Goal: Task Accomplishment & Management: Complete application form

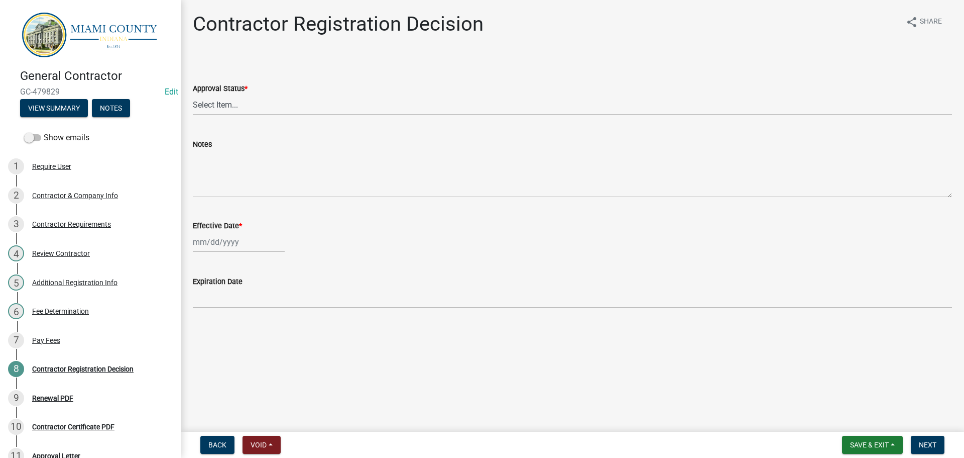
click at [233, 92] on label "Approval Status *" at bounding box center [220, 88] width 55 height 7
click at [233, 102] on select "Select Item... Approved Denied" at bounding box center [573, 104] width 760 height 21
click at [234, 115] on select "Select Item... Approved Denied" at bounding box center [573, 104] width 760 height 21
click at [194, 106] on select "Select Item... Approved Denied" at bounding box center [573, 104] width 760 height 21
select select "e66596de-f7bb-4a7a-88ab-0b4a0e3da709"
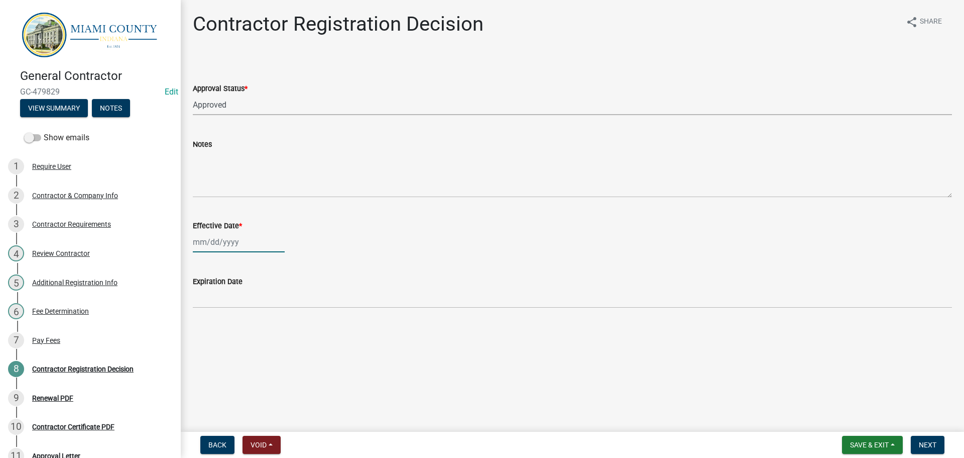
click at [221, 252] on div at bounding box center [239, 242] width 92 height 21
select select "9"
select select "2025"
click at [258, 178] on div "18" at bounding box center [251, 170] width 16 height 16
type input "[DATE]"
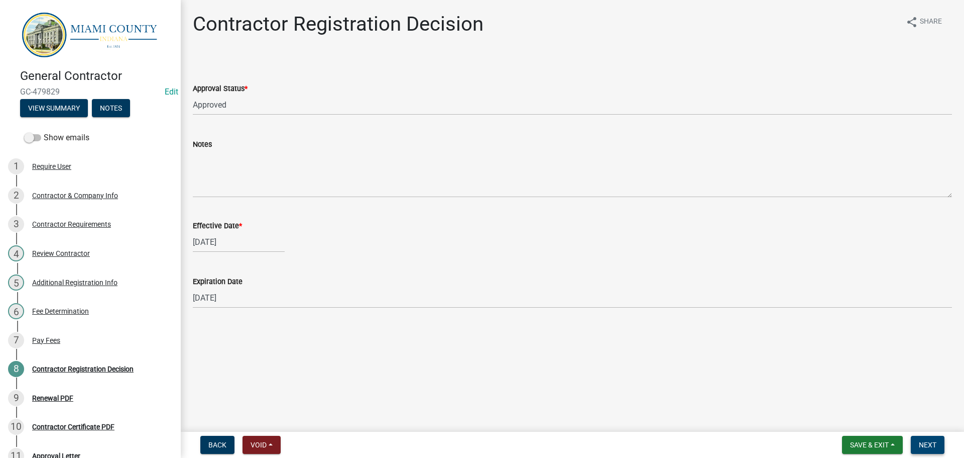
click at [921, 443] on span "Next" at bounding box center [928, 445] width 18 height 8
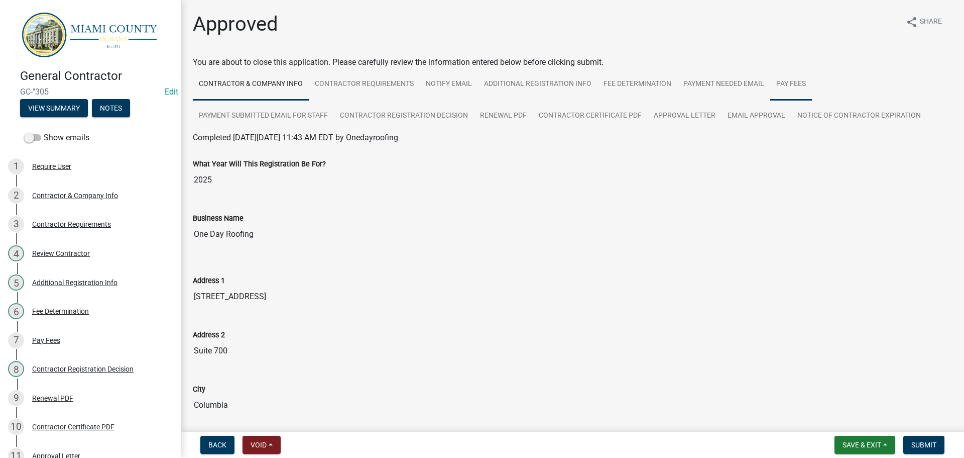
drag, startPoint x: 867, startPoint y: 92, endPoint x: 661, endPoint y: 190, distance: 228.3
click at [812, 92] on link "Pay Fees" at bounding box center [792, 84] width 42 height 32
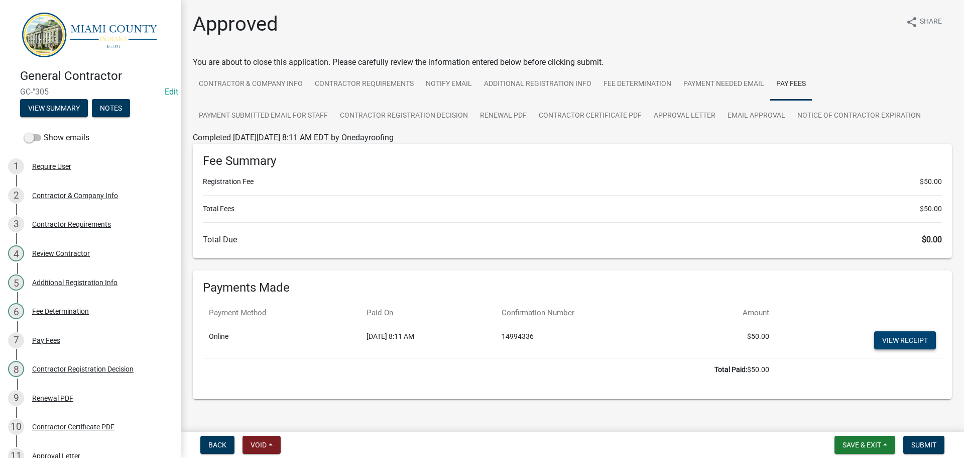
click at [897, 349] on link "View receipt" at bounding box center [906, 340] width 62 height 18
drag, startPoint x: 657, startPoint y: 123, endPoint x: 648, endPoint y: 133, distance: 12.8
click at [648, 123] on link "Contractor Certificate PDF" at bounding box center [590, 116] width 115 height 32
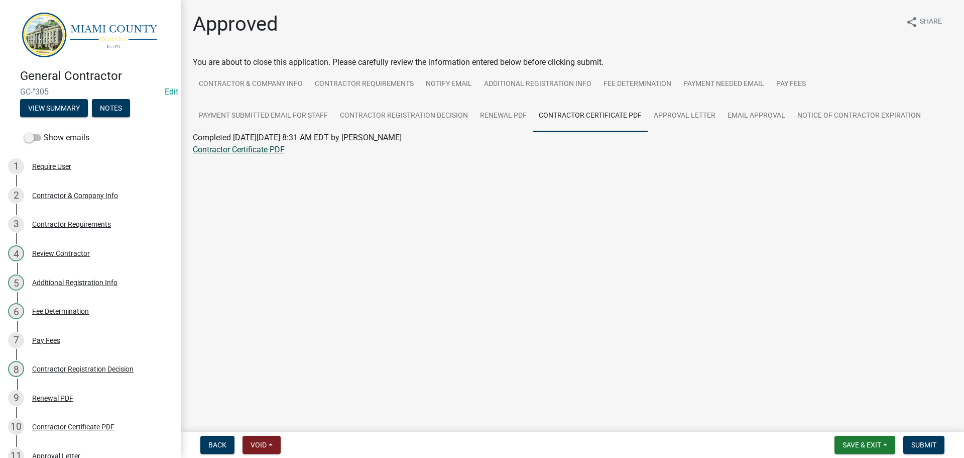
click at [264, 154] on link "Contractor Certificate PDF" at bounding box center [239, 150] width 92 height 10
click at [165, 91] on link "Edit" at bounding box center [172, 92] width 14 height 10
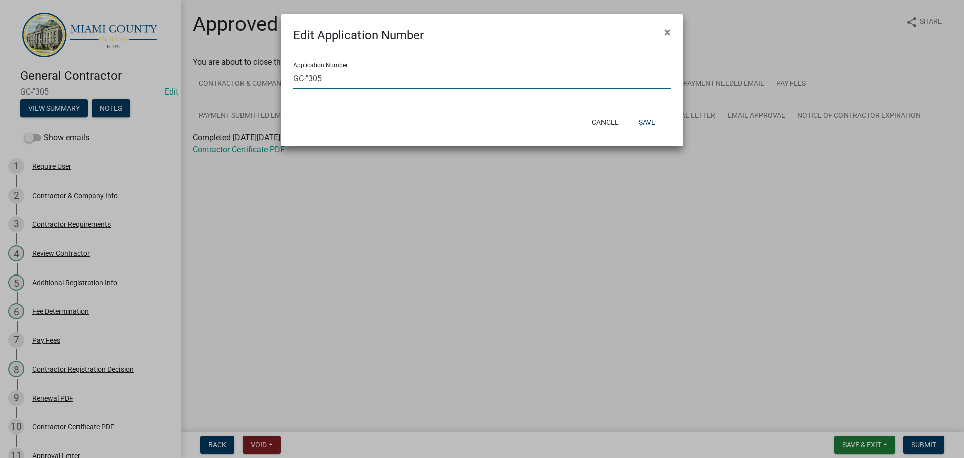
click at [311, 82] on input "GC-"305" at bounding box center [482, 78] width 378 height 21
type input "GC-305"
click at [657, 129] on button "Save" at bounding box center [647, 122] width 33 height 18
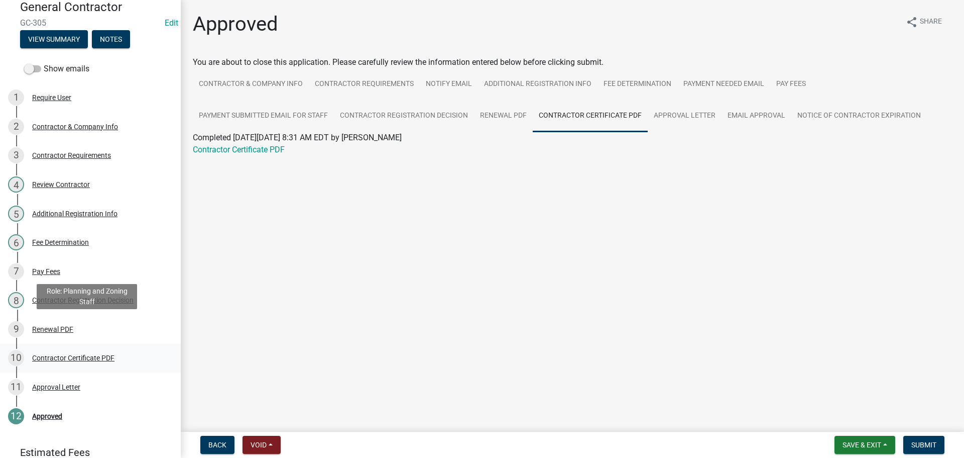
scroll to position [199, 0]
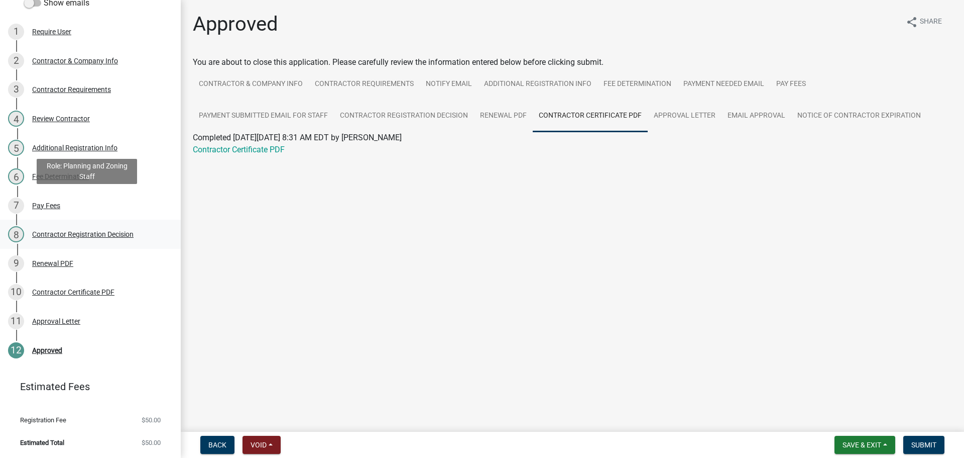
click at [96, 226] on div "8 Contractor Registration Decision" at bounding box center [86, 234] width 157 height 16
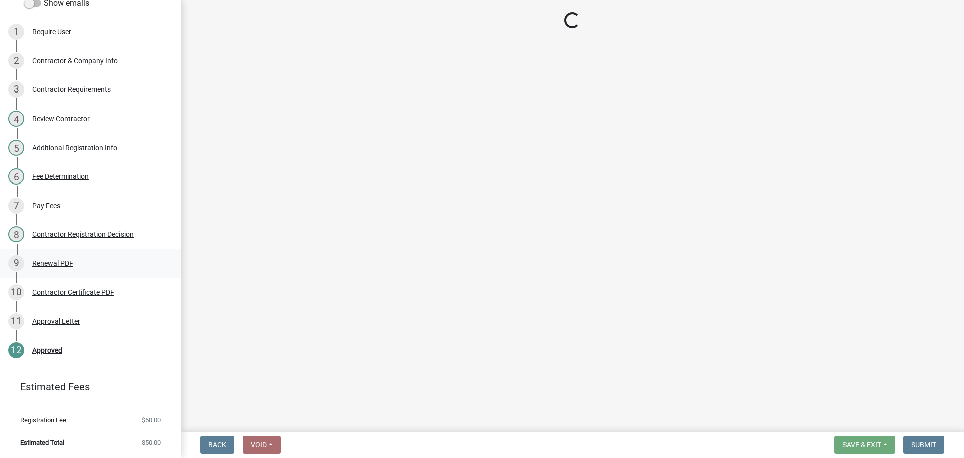
select select "e66596de-f7bb-4a7a-88ab-0b4a0e3da709"
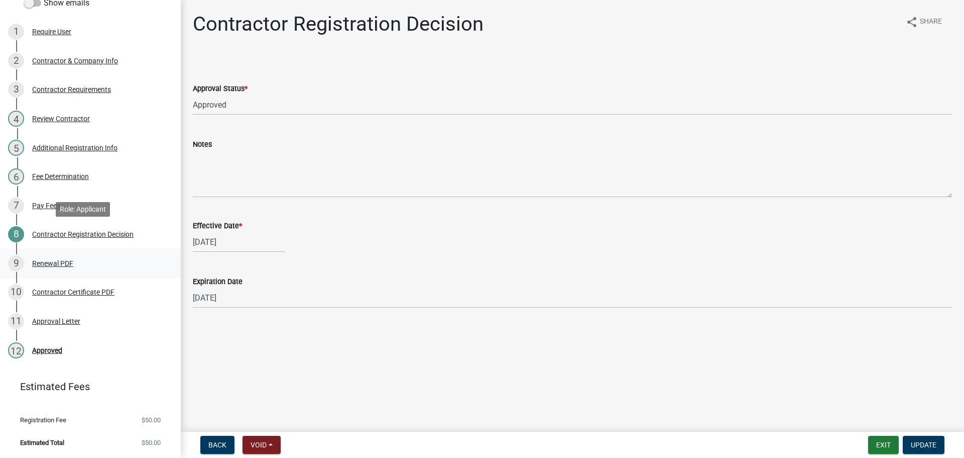
click at [91, 249] on link "9 Renewal PDF" at bounding box center [90, 263] width 181 height 29
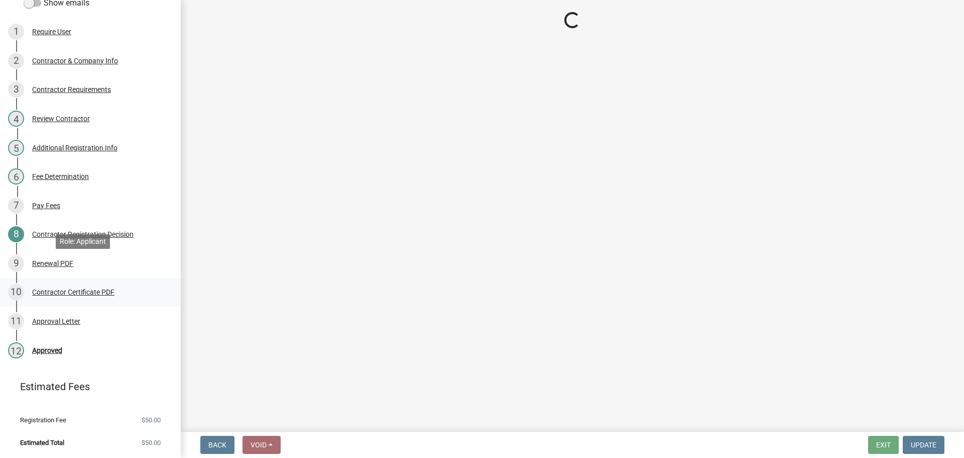
click at [80, 288] on div "Contractor Certificate PDF" at bounding box center [73, 291] width 82 height 7
click at [68, 336] on link "12 Approved" at bounding box center [90, 350] width 181 height 29
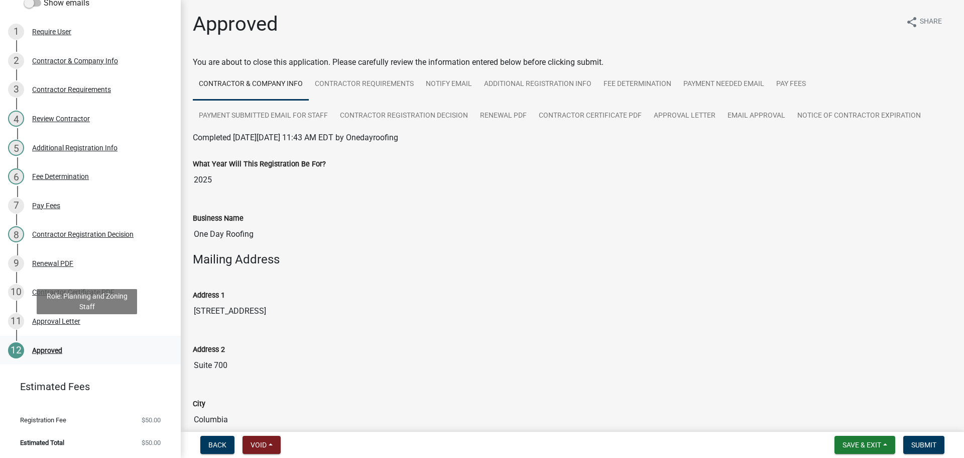
click at [62, 347] on div "Approved" at bounding box center [47, 350] width 30 height 7
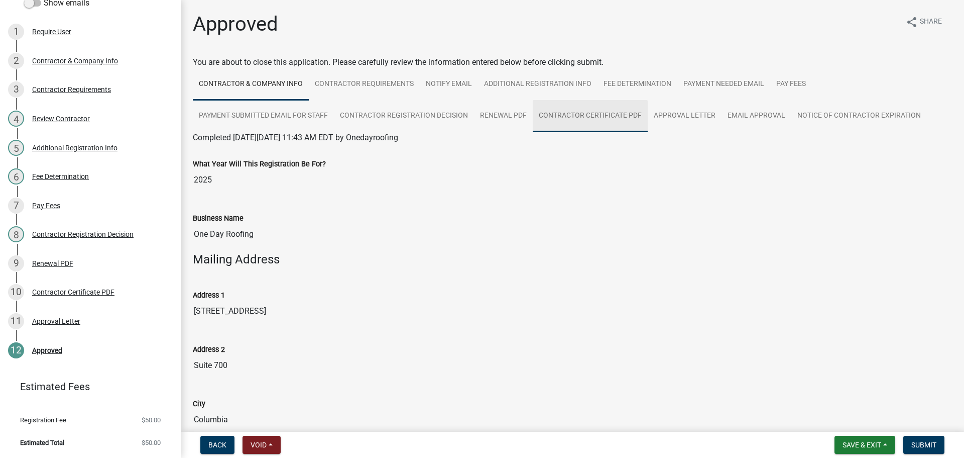
click at [648, 132] on link "Contractor Certificate PDF" at bounding box center [590, 116] width 115 height 32
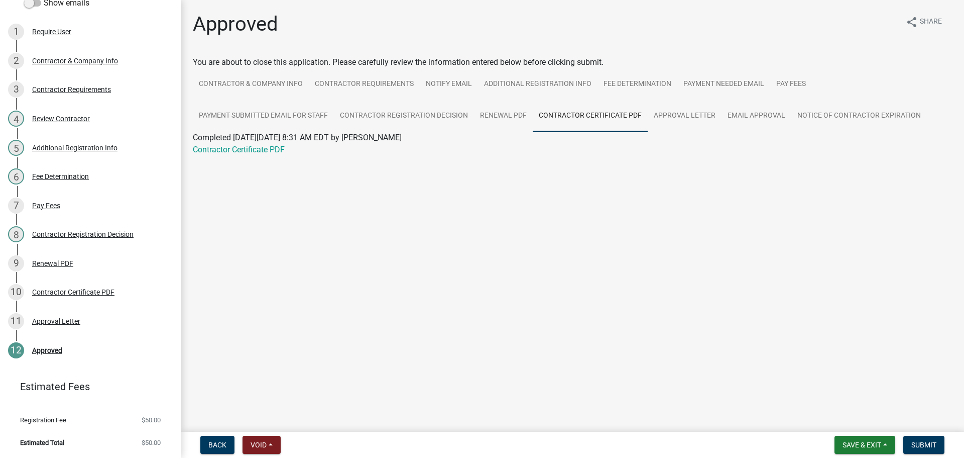
click at [254, 168] on wm-application-readonly "Contractor & Company Info Contractor Requirements Notify Email Additional Regis…" at bounding box center [573, 117] width 760 height 99
click at [285, 154] on link "Contractor Certificate PDF" at bounding box center [239, 150] width 92 height 10
drag, startPoint x: 738, startPoint y: 142, endPoint x: 730, endPoint y: 154, distance: 14.2
click at [722, 132] on link "Approval Letter" at bounding box center [685, 116] width 74 height 32
click at [235, 154] on link "Approval Letter" at bounding box center [220, 150] width 54 height 10
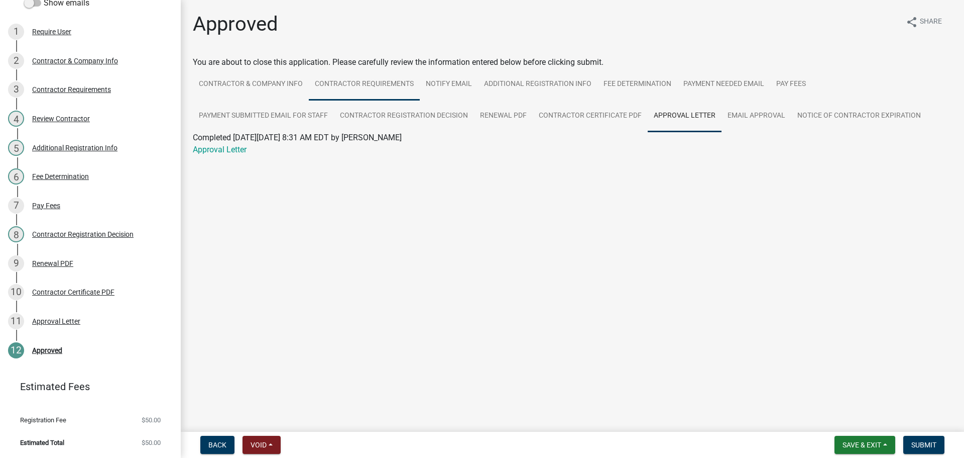
click at [373, 90] on link "Contractor Requirements" at bounding box center [364, 84] width 111 height 32
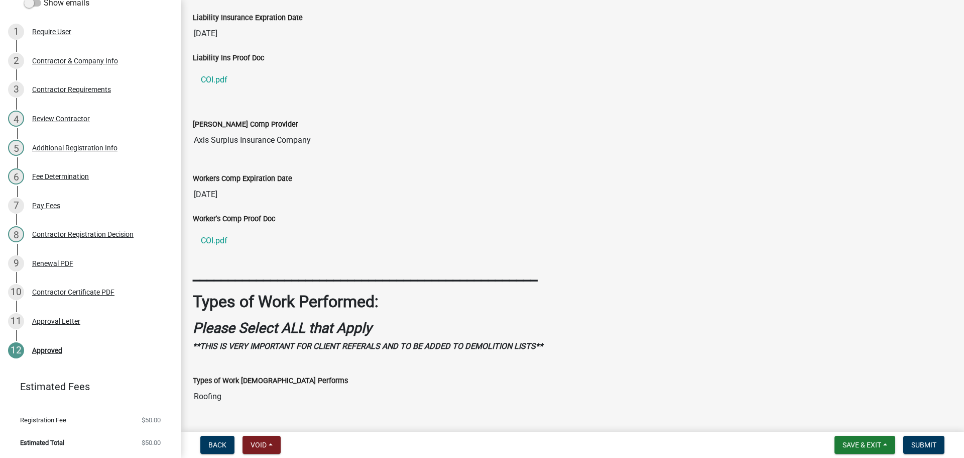
scroll to position [0, 0]
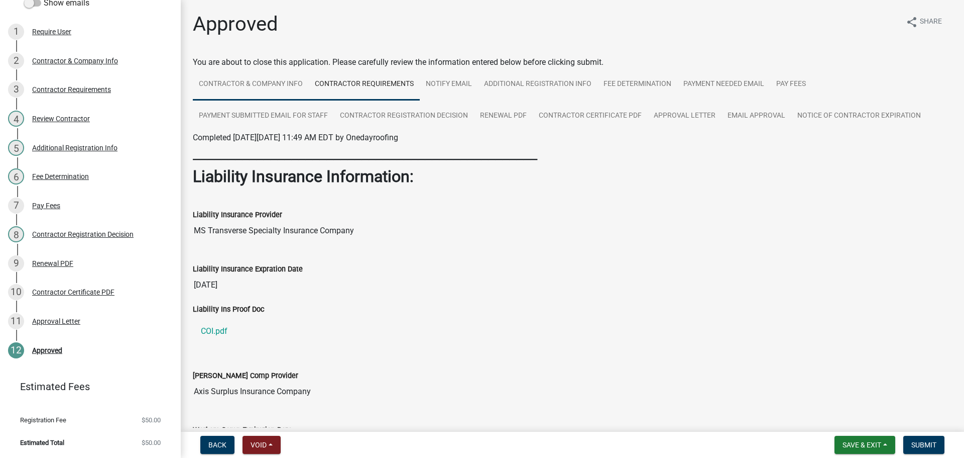
click at [244, 94] on link "Contractor & Company Info" at bounding box center [251, 84] width 116 height 32
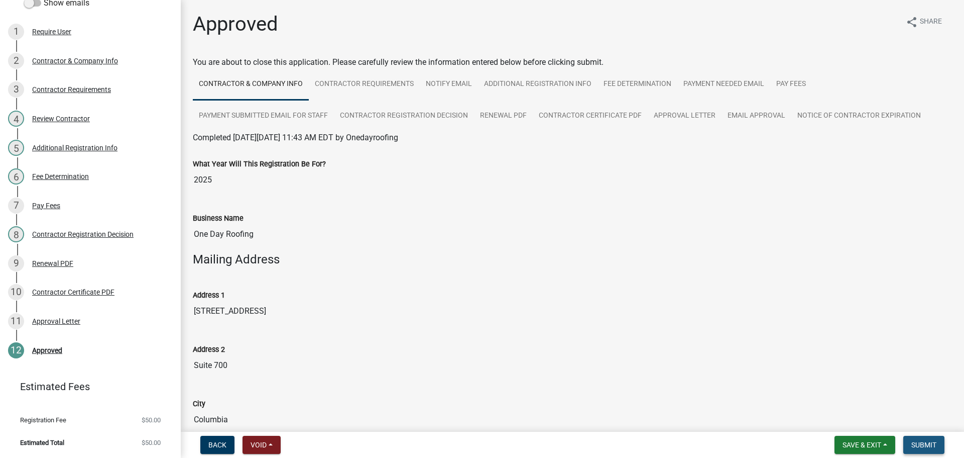
click at [921, 447] on span "Submit" at bounding box center [924, 445] width 25 height 8
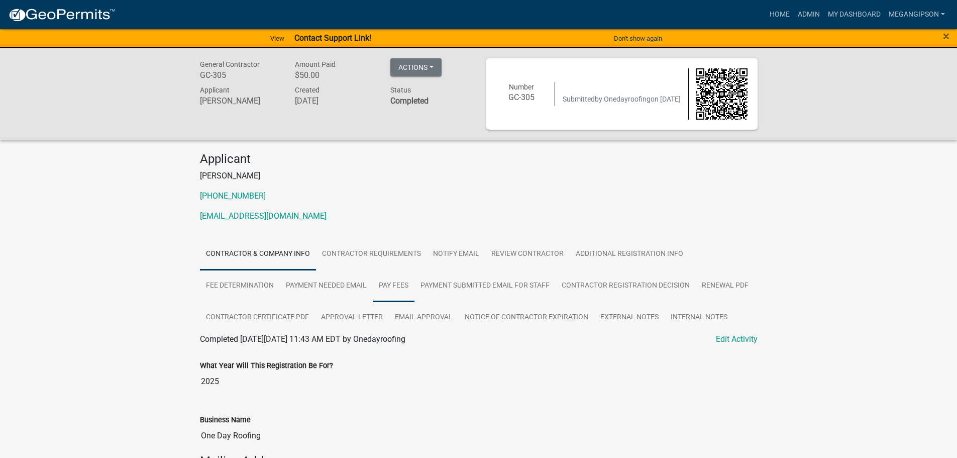
click at [409, 302] on link "Pay Fees" at bounding box center [394, 286] width 42 height 32
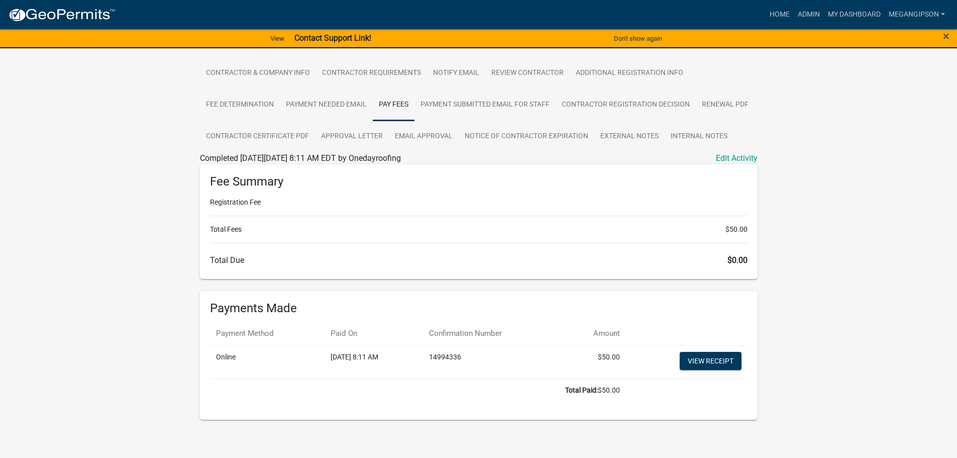
scroll to position [251, 0]
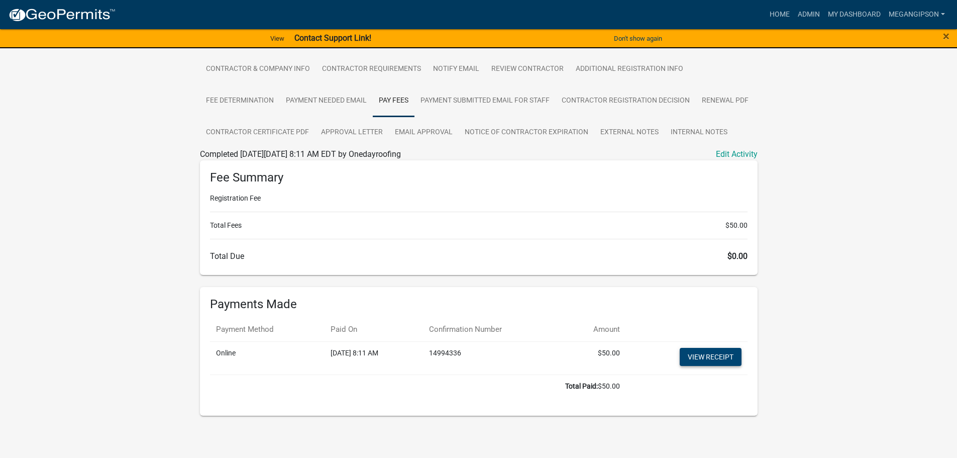
click at [701, 366] on link "View receipt" at bounding box center [711, 357] width 62 height 18
click at [845, 17] on link "My Dashboard" at bounding box center [854, 14] width 61 height 19
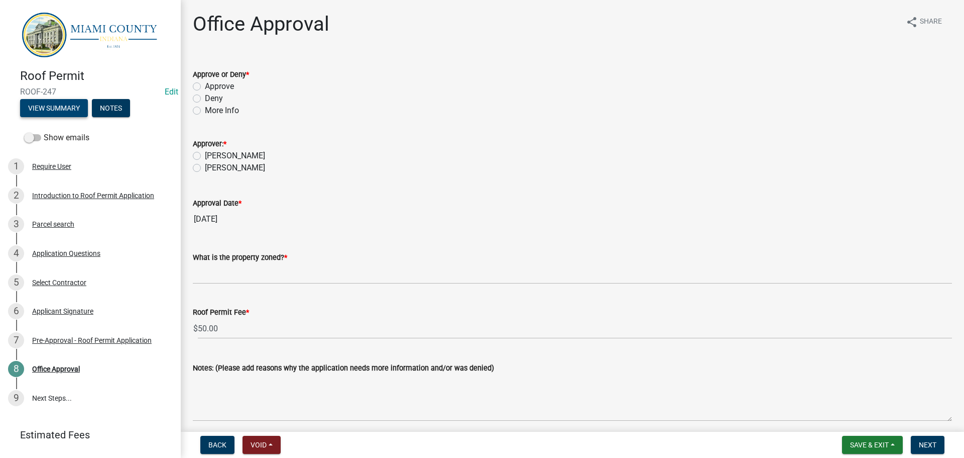
click at [64, 103] on button "View Summary" at bounding box center [54, 108] width 68 height 18
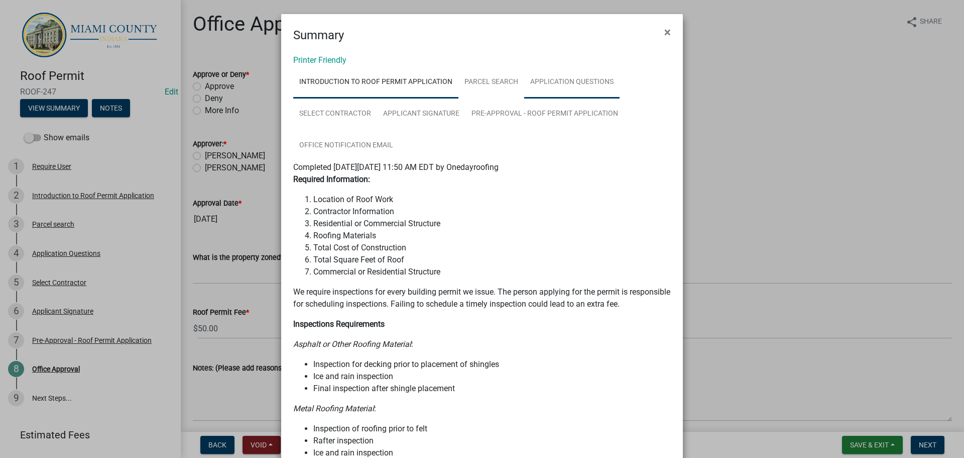
click at [548, 93] on link "Application Questions" at bounding box center [571, 82] width 95 height 32
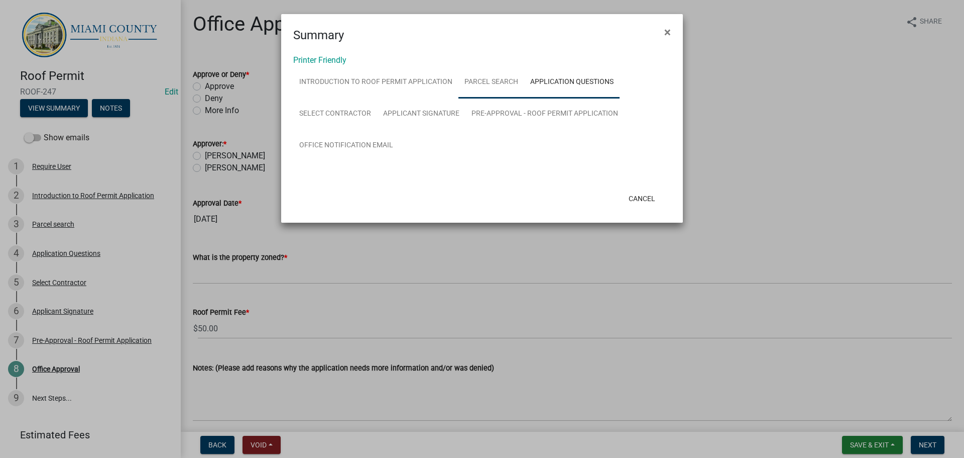
click at [524, 96] on link "Parcel search" at bounding box center [492, 82] width 66 height 32
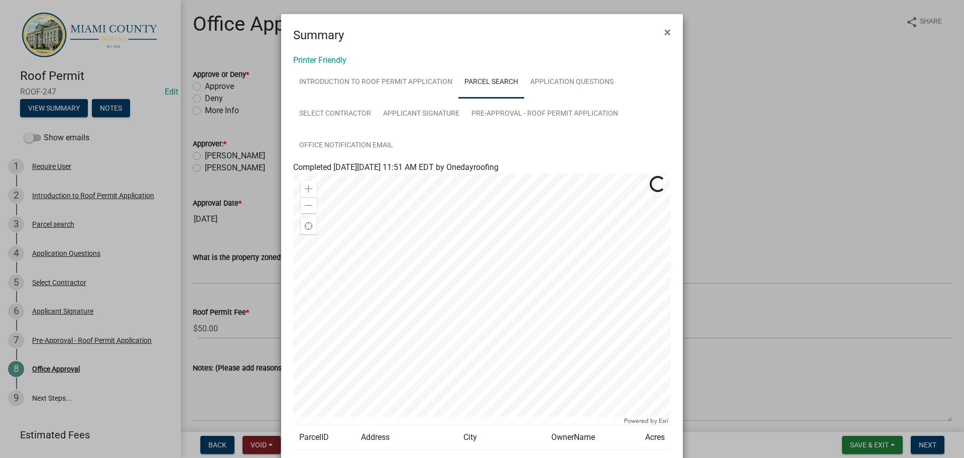
scroll to position [146, 0]
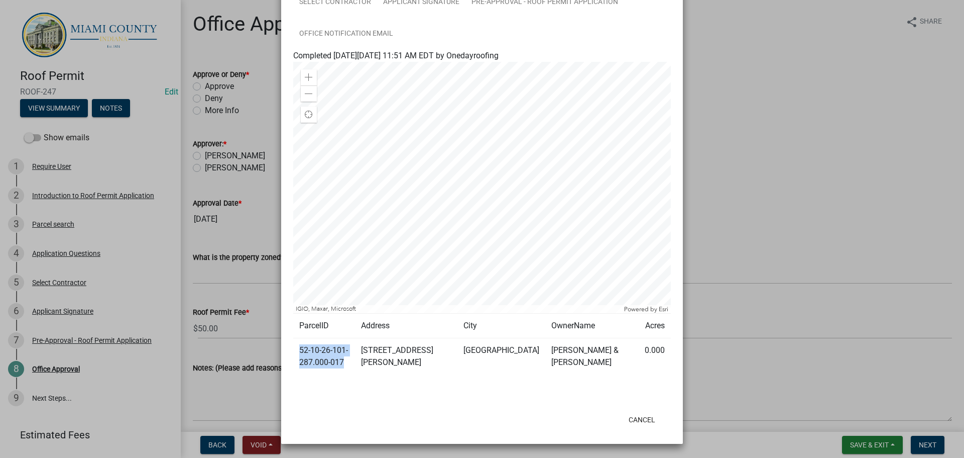
drag, startPoint x: 326, startPoint y: 350, endPoint x: 297, endPoint y: 341, distance: 30.2
click at [297, 341] on td "52-10-26-101-287.000-017" at bounding box center [324, 356] width 62 height 37
copy td "52-10-26-101-287.000-017"
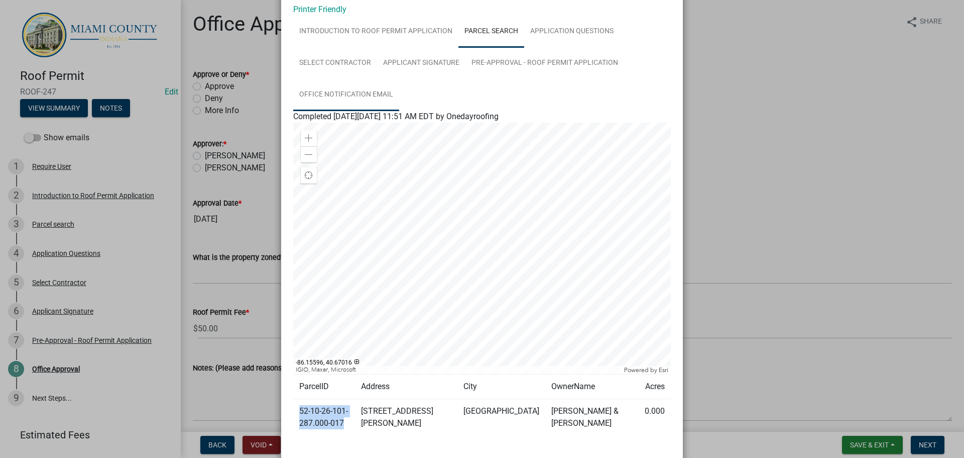
scroll to position [0, 0]
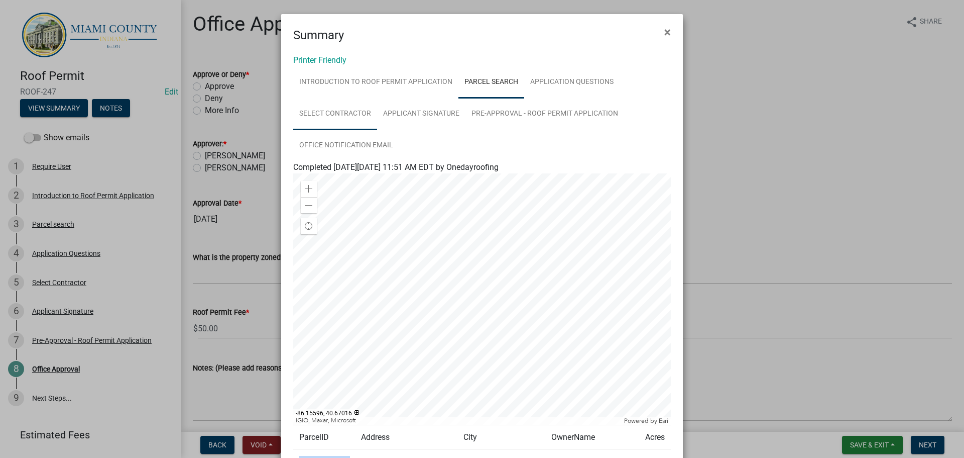
click at [342, 114] on link "Select Contractor" at bounding box center [335, 114] width 84 height 32
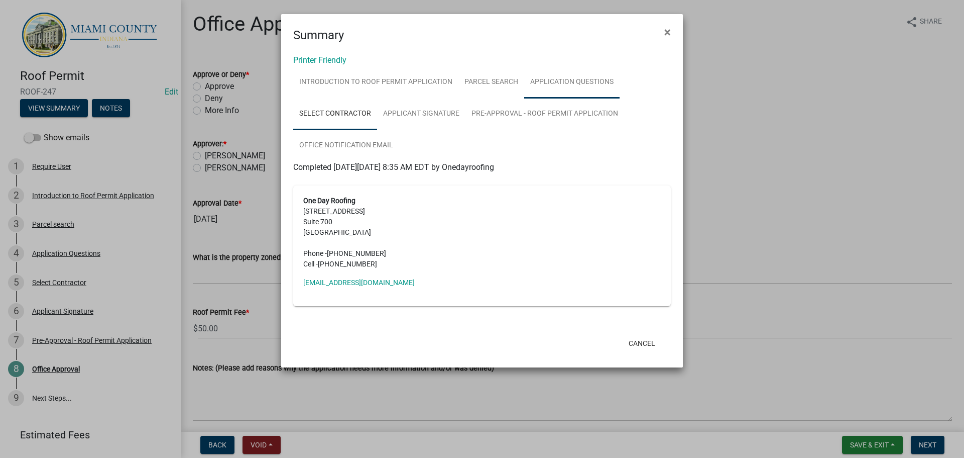
click at [600, 83] on link "Application Questions" at bounding box center [571, 82] width 95 height 32
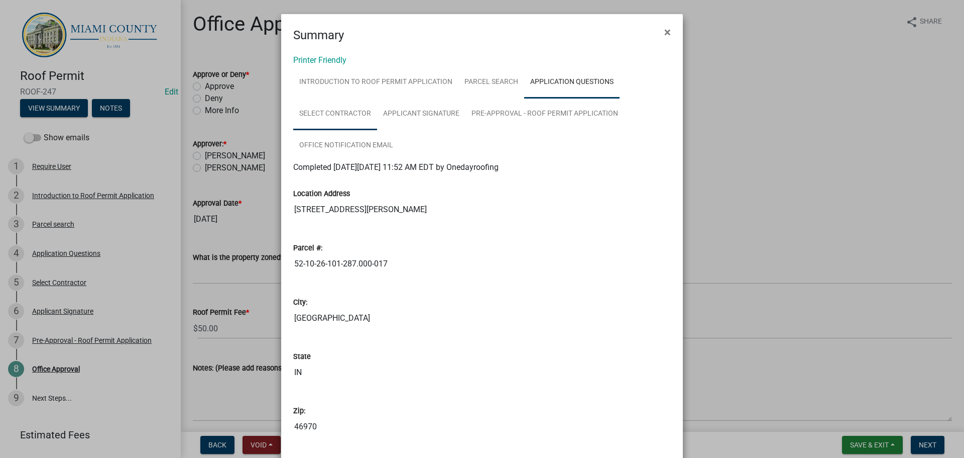
click at [336, 119] on link "Select Contractor" at bounding box center [335, 114] width 84 height 32
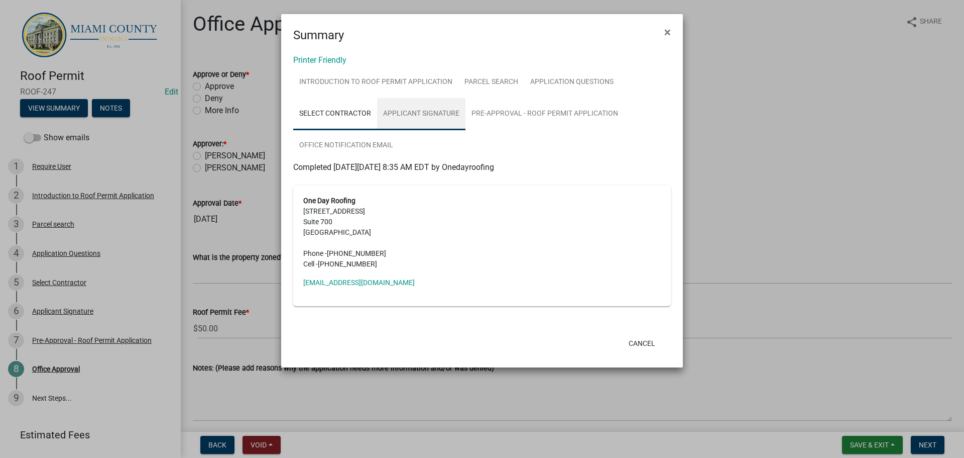
click at [424, 126] on link "Applicant Signature" at bounding box center [421, 114] width 88 height 32
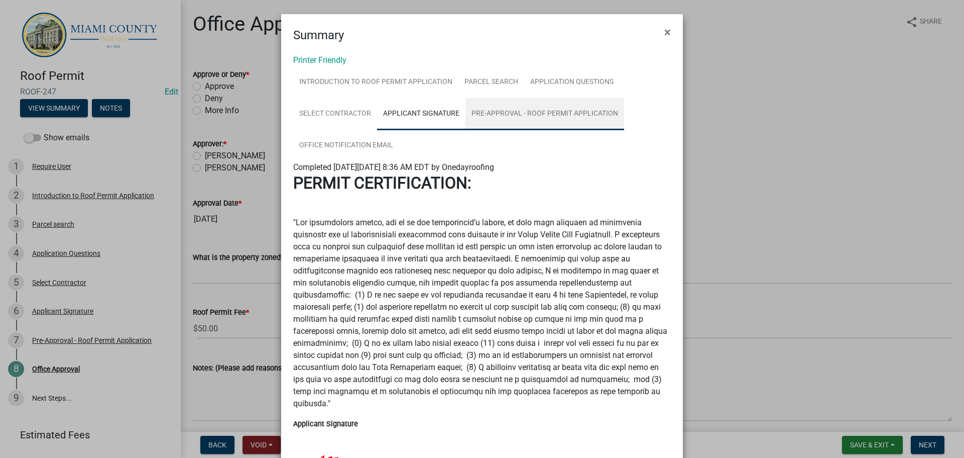
click at [527, 124] on link "Pre-Approval - Roof Permit Application" at bounding box center [545, 114] width 159 height 32
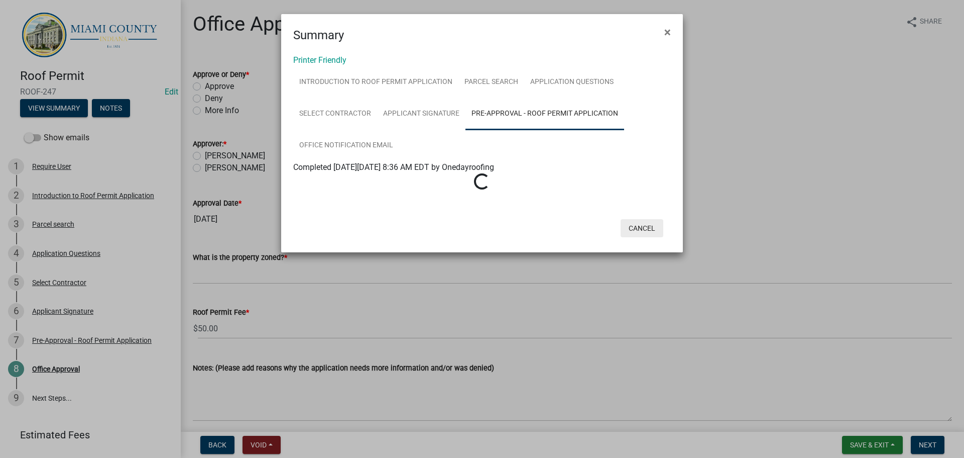
click at [641, 237] on button "Cancel" at bounding box center [642, 228] width 43 height 18
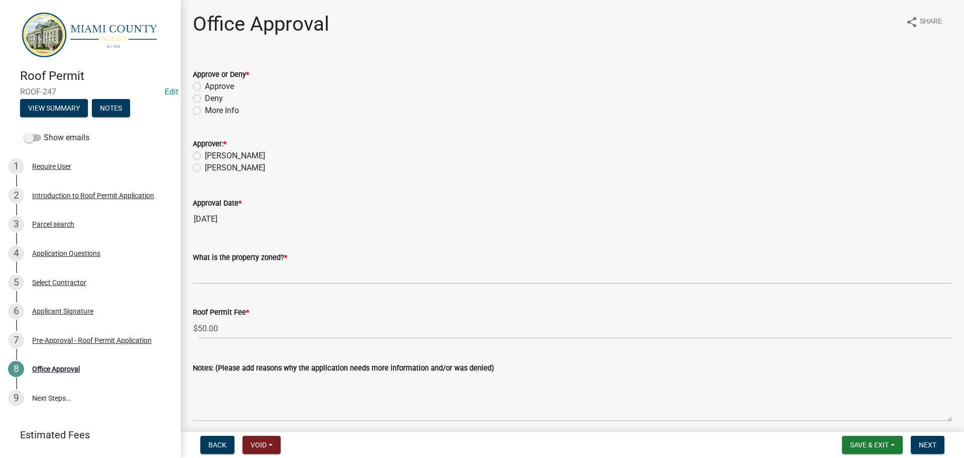
click at [214, 92] on label "Approve" at bounding box center [219, 86] width 29 height 12
click at [211, 87] on input "Approve" at bounding box center [208, 83] width 7 height 7
radio input "true"
click at [231, 174] on label "[PERSON_NAME]" at bounding box center [235, 168] width 60 height 12
click at [211, 168] on input "[PERSON_NAME]" at bounding box center [208, 165] width 7 height 7
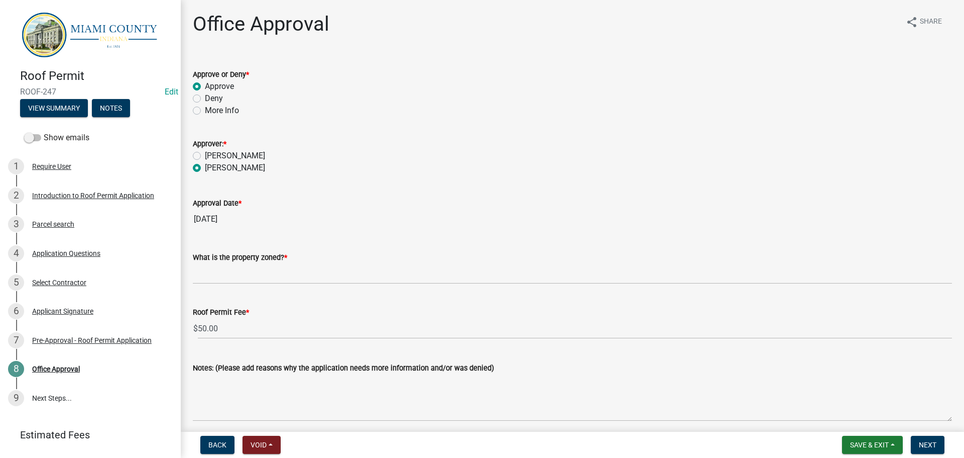
radio input "true"
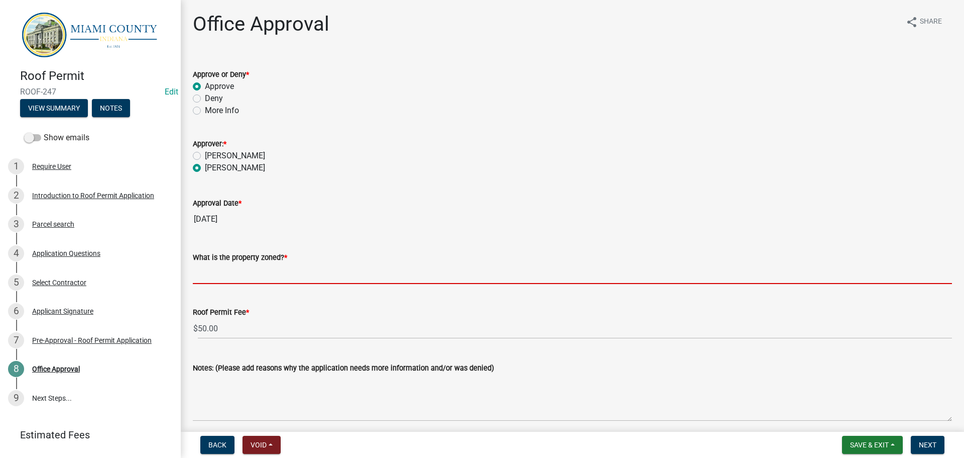
click at [244, 284] on input "What is the property zoned? *" at bounding box center [573, 273] width 760 height 21
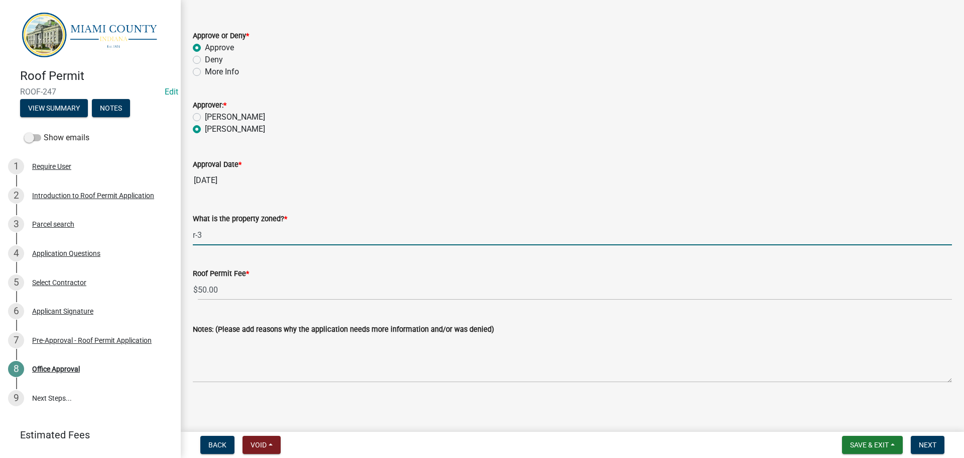
scroll to position [95, 0]
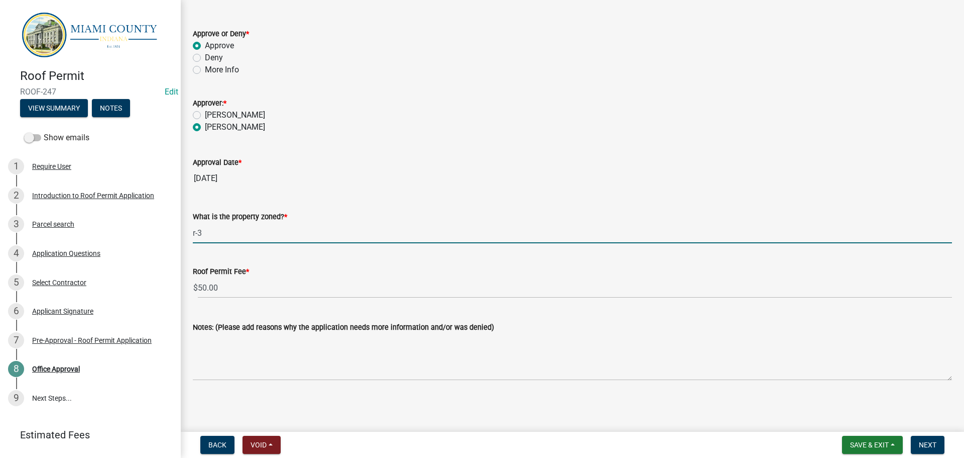
click at [201, 223] on input "r-3" at bounding box center [573, 233] width 760 height 21
type input "R-3"
click at [347, 196] on div "What is the property zoned? * R-3" at bounding box center [573, 219] width 760 height 47
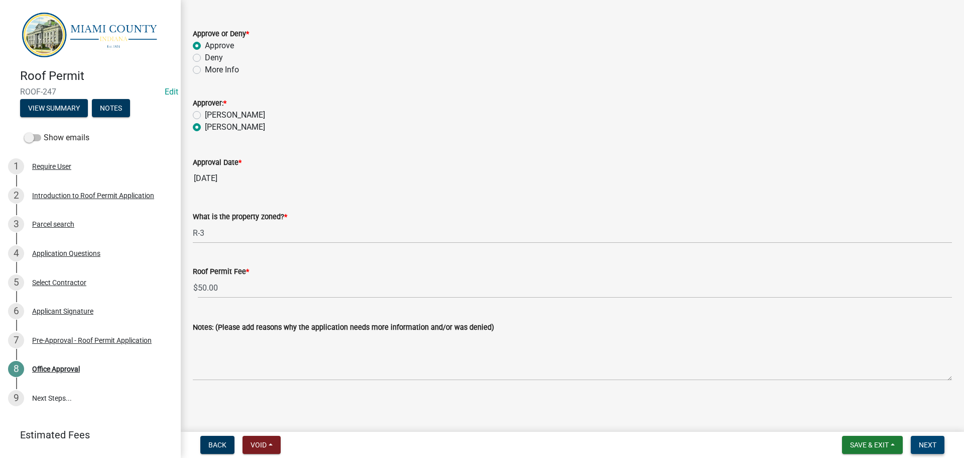
click at [931, 443] on span "Next" at bounding box center [928, 445] width 18 height 8
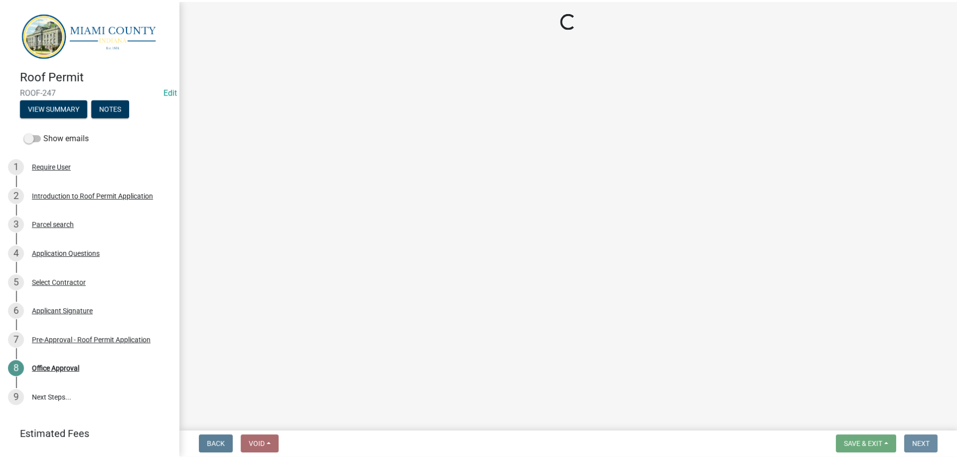
scroll to position [0, 0]
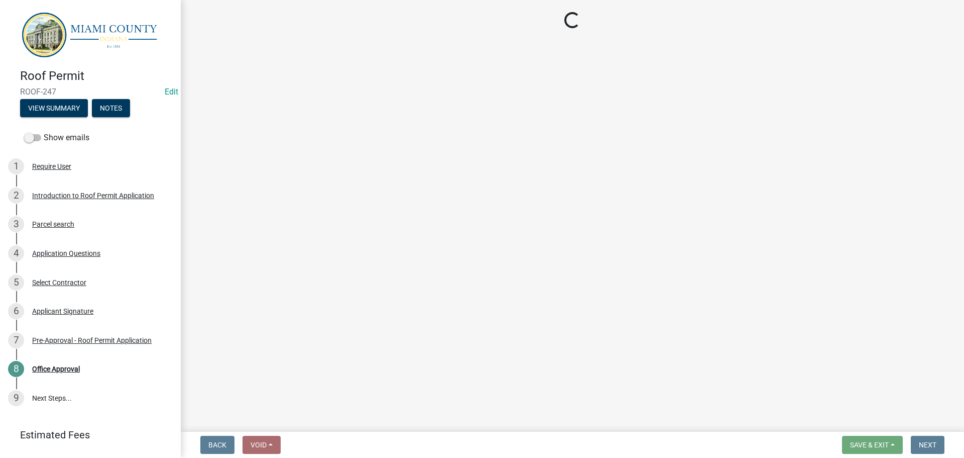
select select "3: 3"
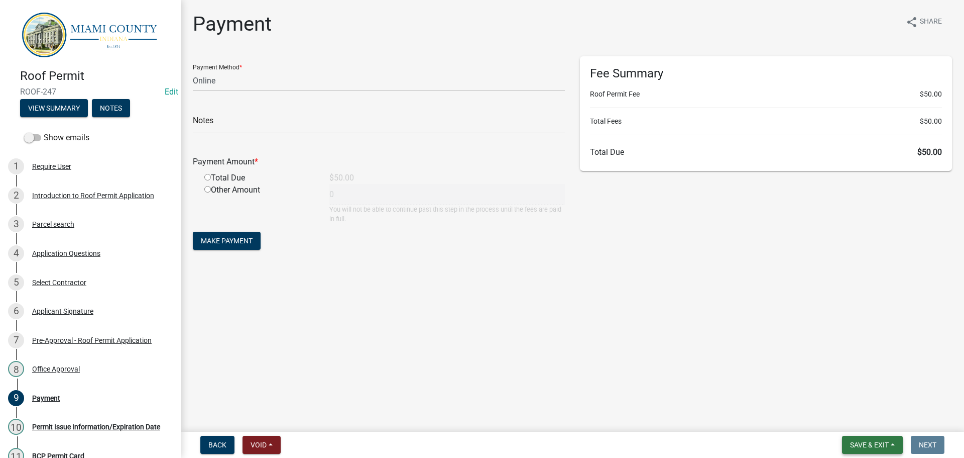
click at [859, 442] on span "Save & Exit" at bounding box center [869, 445] width 39 height 8
click at [843, 410] on button "Save & Exit" at bounding box center [863, 416] width 80 height 24
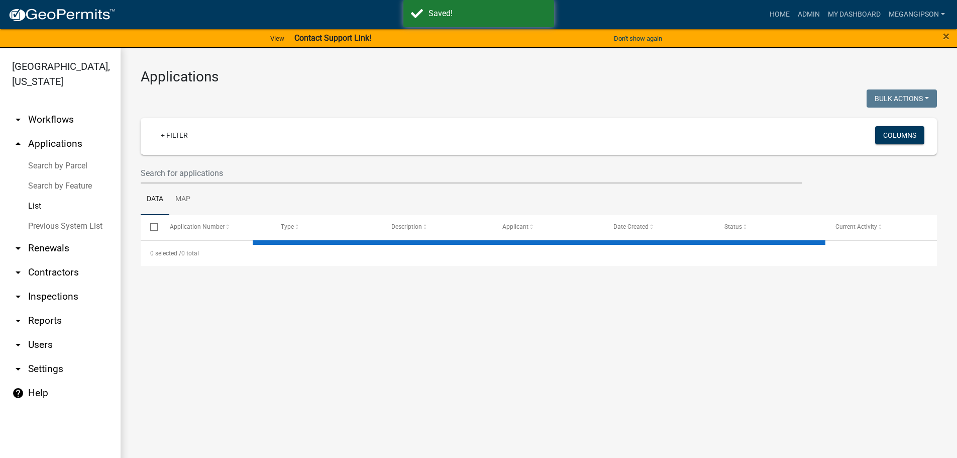
select select "3: 100"
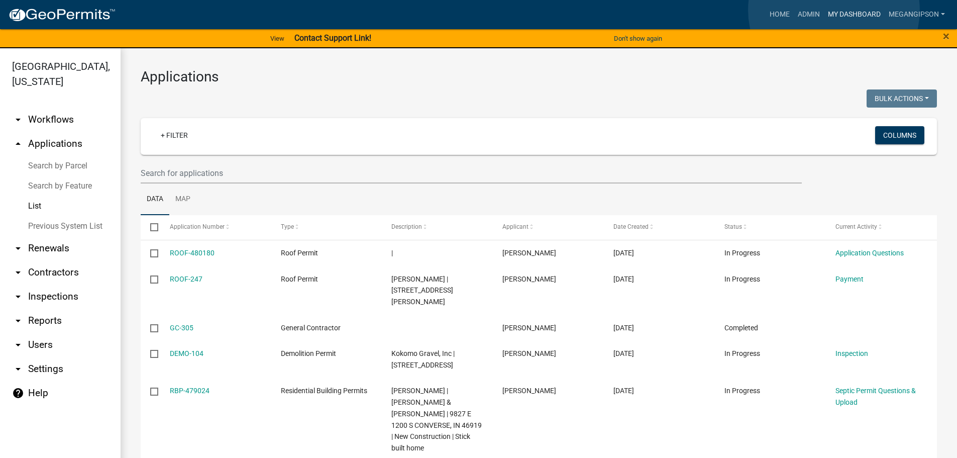
click at [834, 10] on link "My Dashboard" at bounding box center [854, 14] width 61 height 19
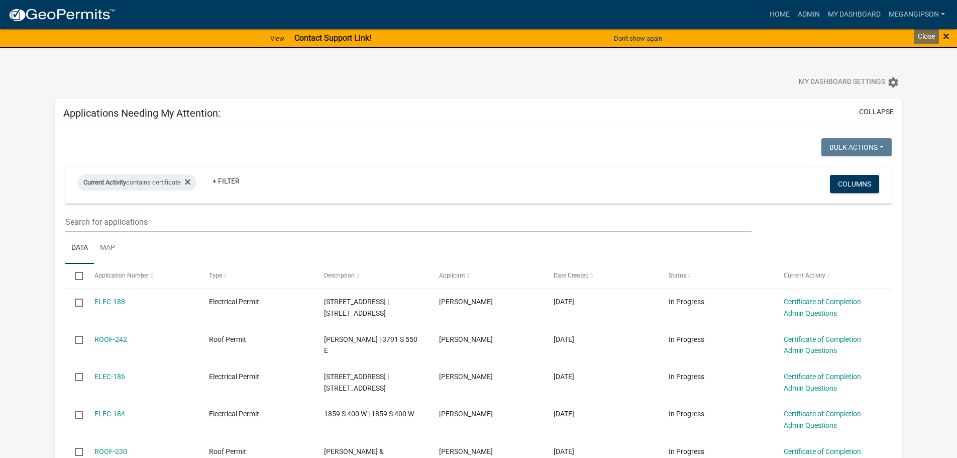
click at [945, 38] on span "×" at bounding box center [946, 36] width 7 height 14
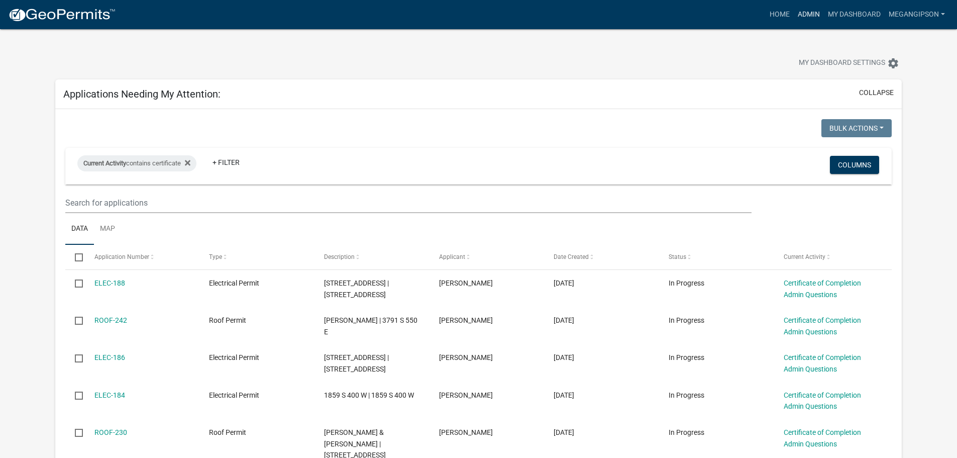
click at [794, 13] on link "Admin" at bounding box center [809, 14] width 30 height 19
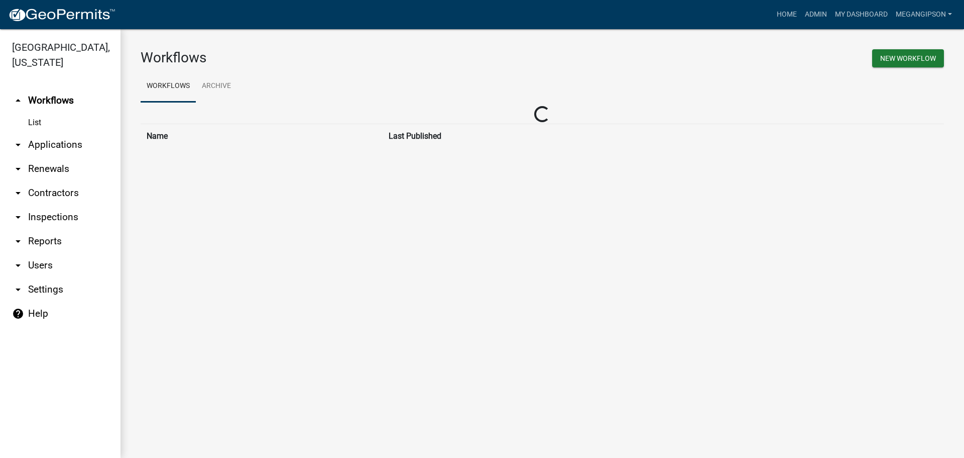
click at [53, 157] on link "arrow_drop_down Applications" at bounding box center [60, 145] width 121 height 24
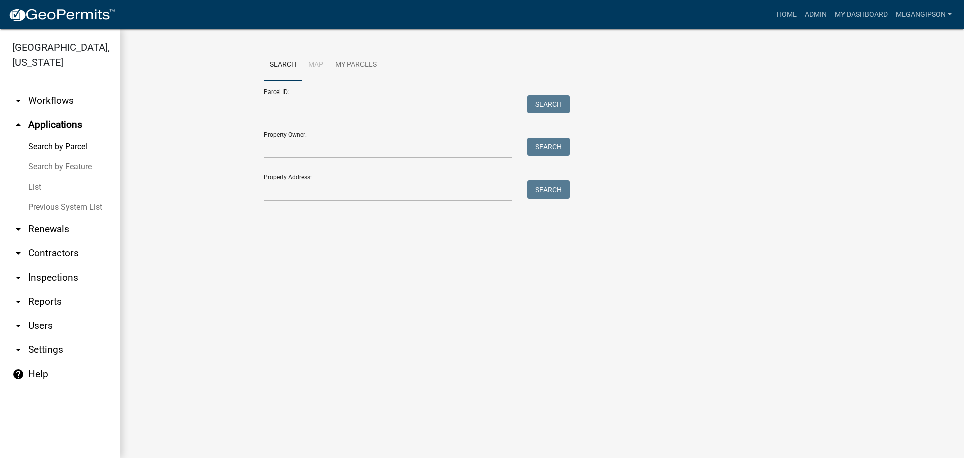
click at [42, 197] on link "List" at bounding box center [60, 187] width 121 height 20
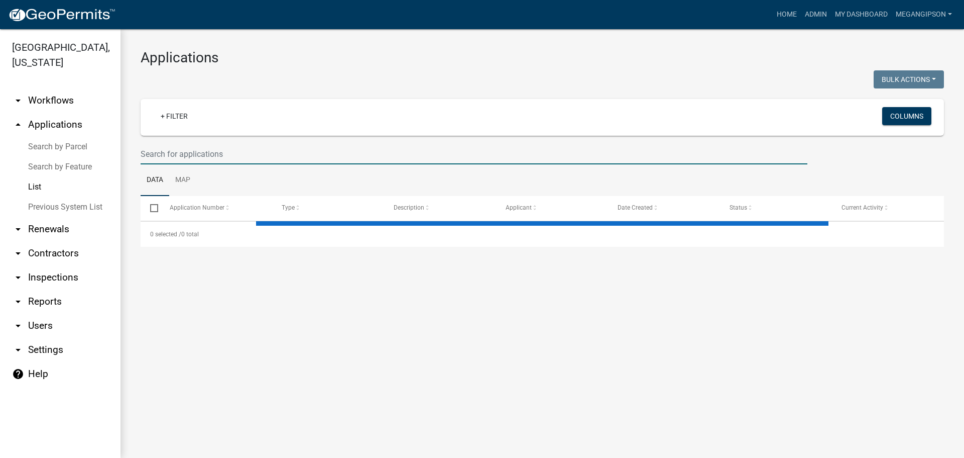
click at [189, 164] on input "text" at bounding box center [474, 154] width 667 height 21
type input "[PERSON_NAME]"
select select "3: 100"
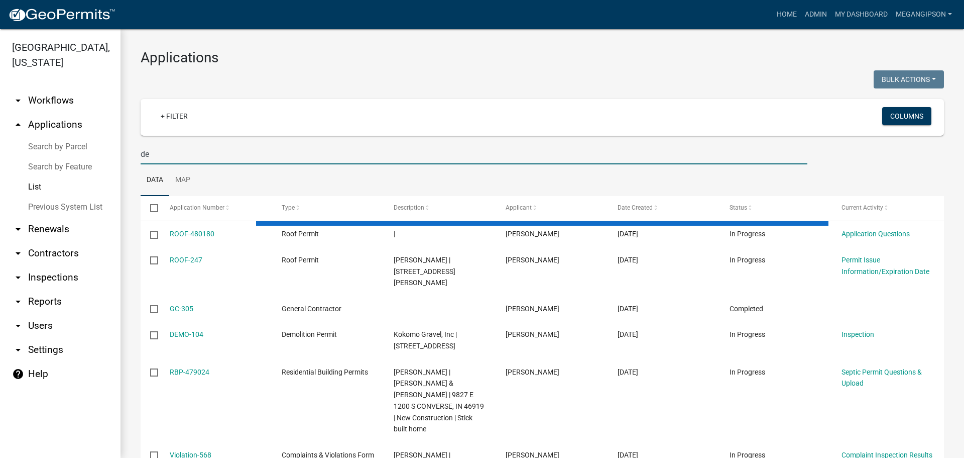
type input "d"
type input "b"
type input "[PERSON_NAME]"
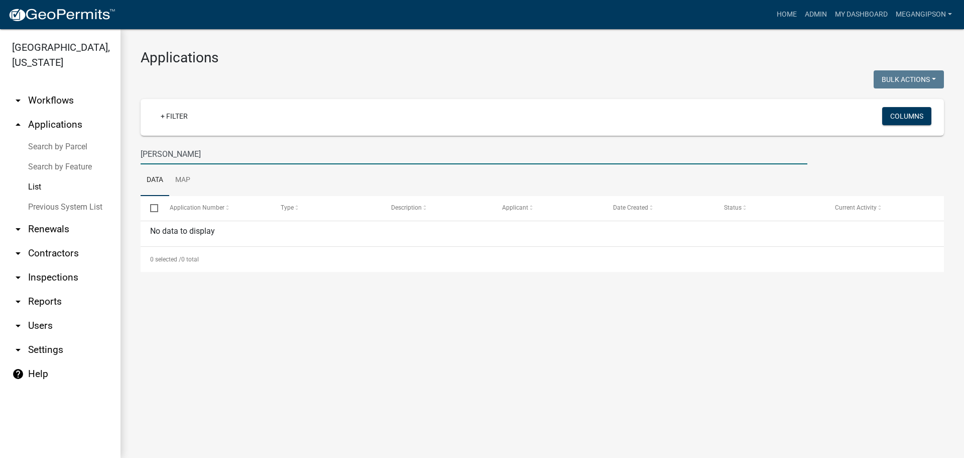
drag, startPoint x: 217, startPoint y: 167, endPoint x: 103, endPoint y: 167, distance: 114.0
click at [103, 167] on div "[GEOGRAPHIC_DATA], [US_STATE] arrow_drop_down Workflows List arrow_drop_up Appl…" at bounding box center [482, 243] width 964 height 428
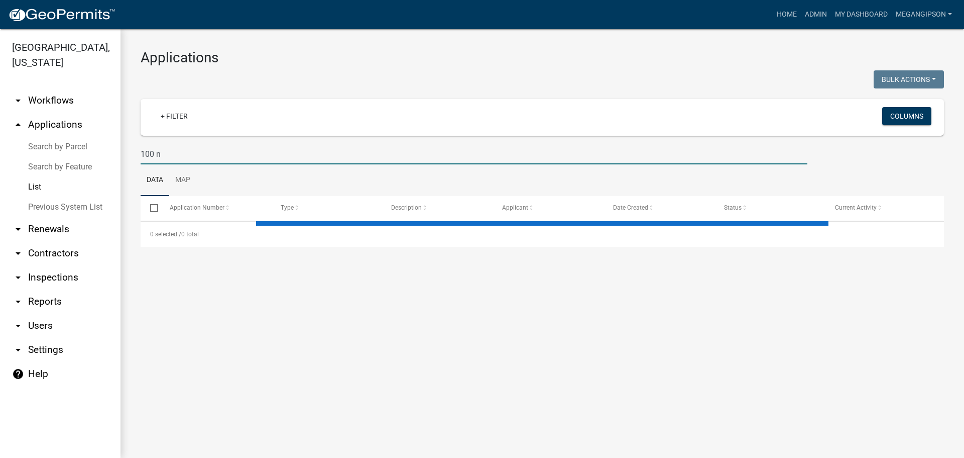
type input "100 n"
select select "3: 100"
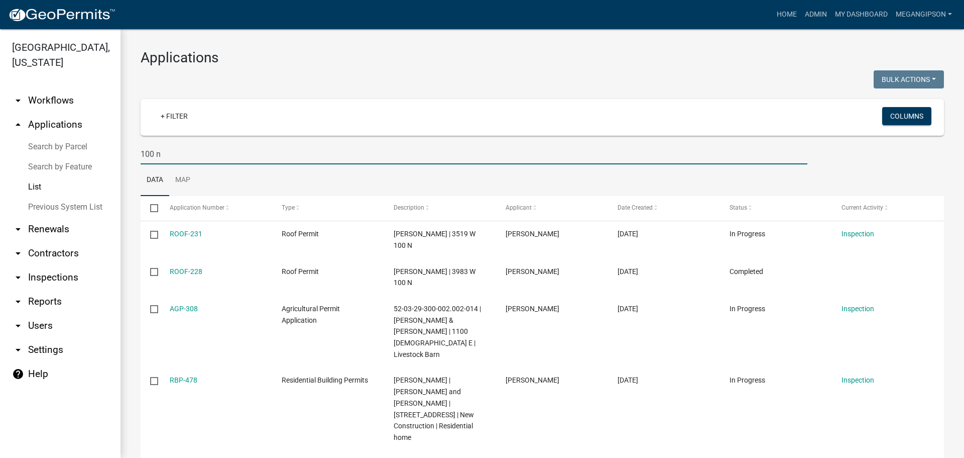
drag, startPoint x: 181, startPoint y: 167, endPoint x: 88, endPoint y: 159, distance: 92.7
click at [100, 161] on div "[GEOGRAPHIC_DATA], [US_STATE] arrow_drop_down Workflows List arrow_drop_up Appl…" at bounding box center [482, 243] width 964 height 428
click at [164, 161] on input "text" at bounding box center [474, 154] width 667 height 21
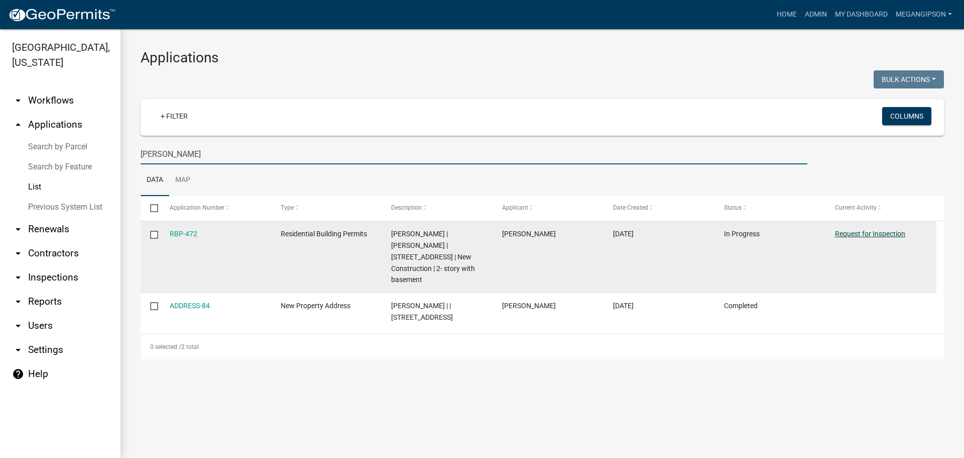
type input "[PERSON_NAME]"
click at [856, 238] on link "Request for Inspection" at bounding box center [870, 234] width 70 height 8
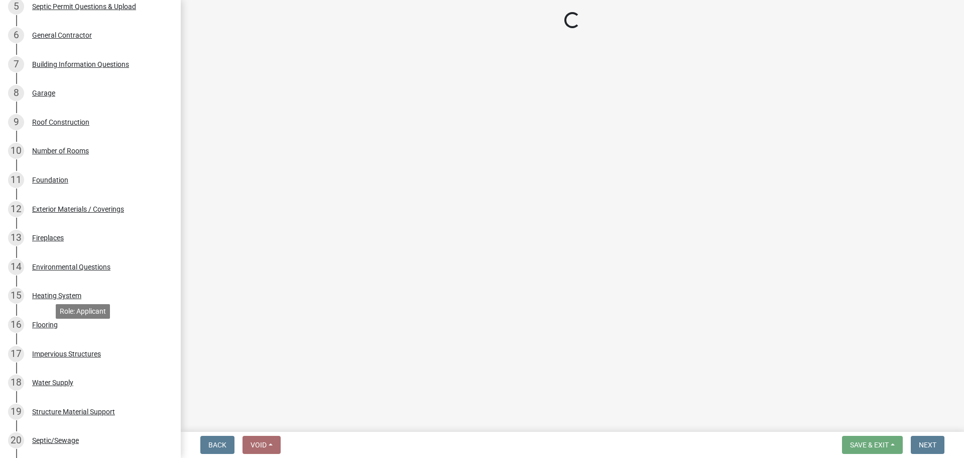
scroll to position [1087, 0]
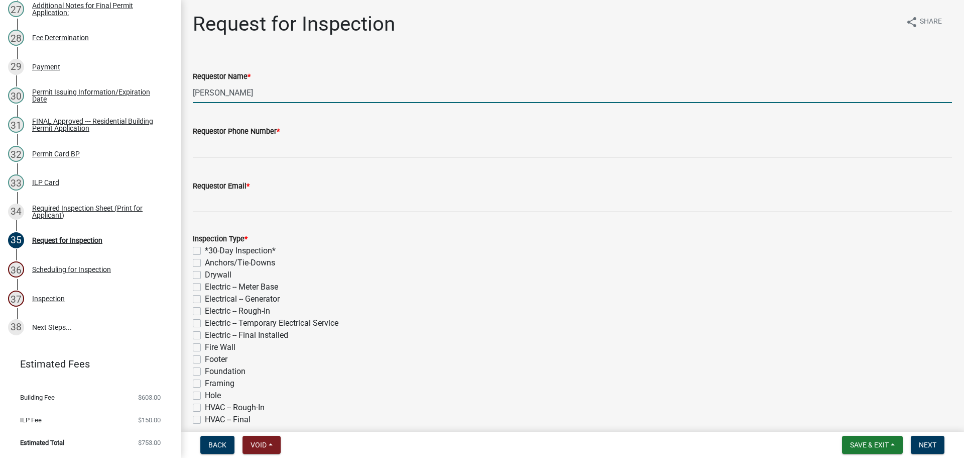
click at [264, 103] on input "[PERSON_NAME]" at bounding box center [573, 92] width 760 height 21
type input "[PERSON_NAME]"
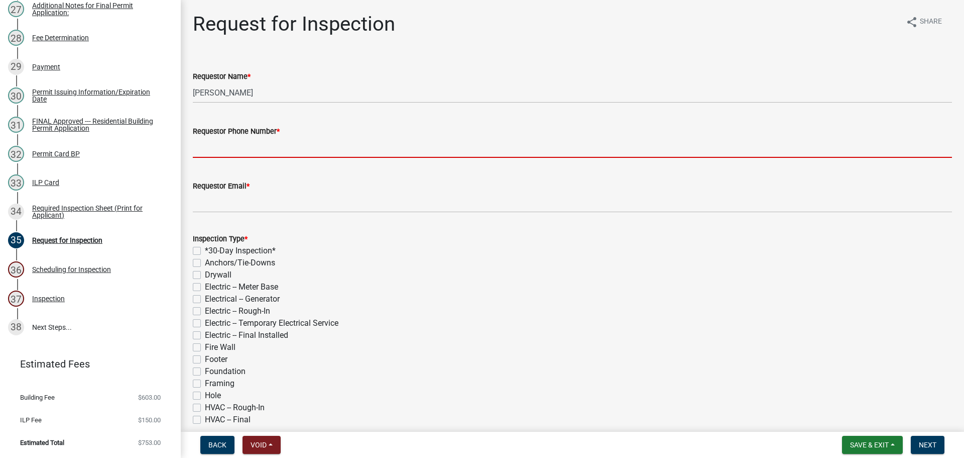
click at [258, 158] on input "Requestor Phone Number *" at bounding box center [573, 147] width 760 height 21
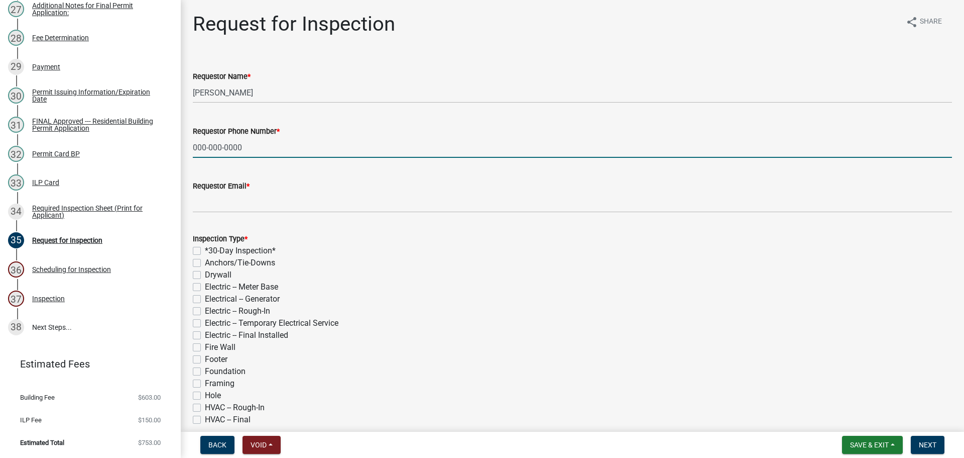
type input "000-000-0000"
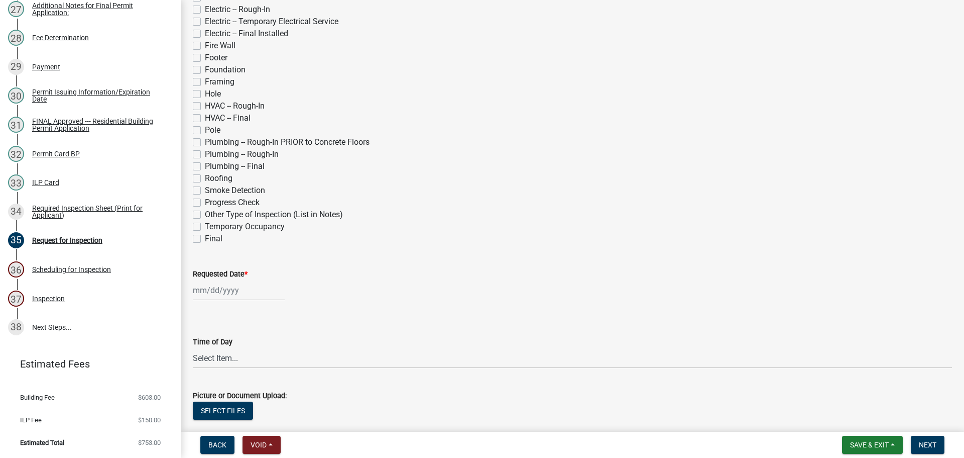
scroll to position [251, 0]
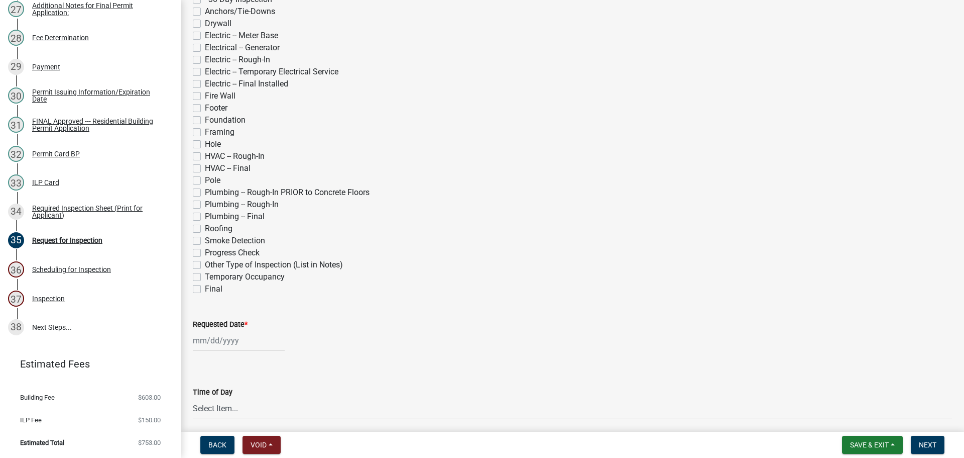
type input "[EMAIL_ADDRESS][DOMAIN_NAME]"
click at [205, 126] on label "Foundation" at bounding box center [225, 120] width 41 height 12
click at [205, 121] on input "Foundation" at bounding box center [208, 117] width 7 height 7
checkbox input "true"
checkbox input "false"
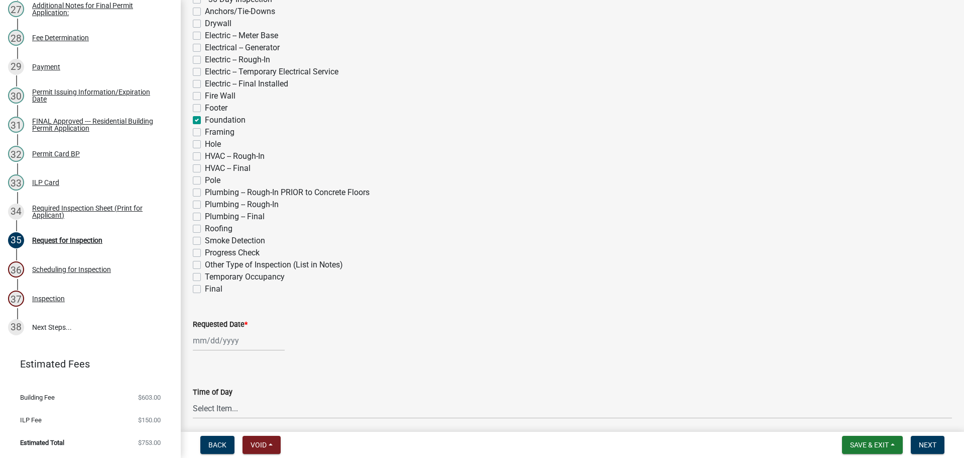
checkbox input "false"
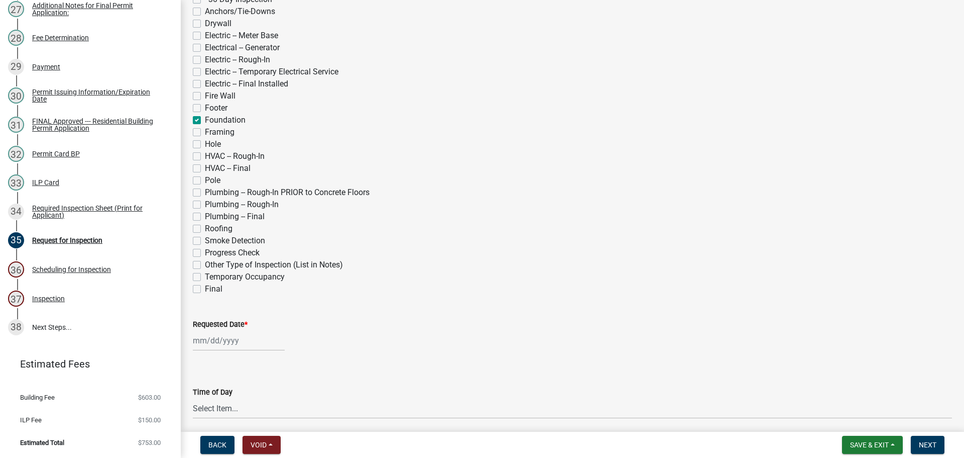
checkbox input "false"
checkbox input "true"
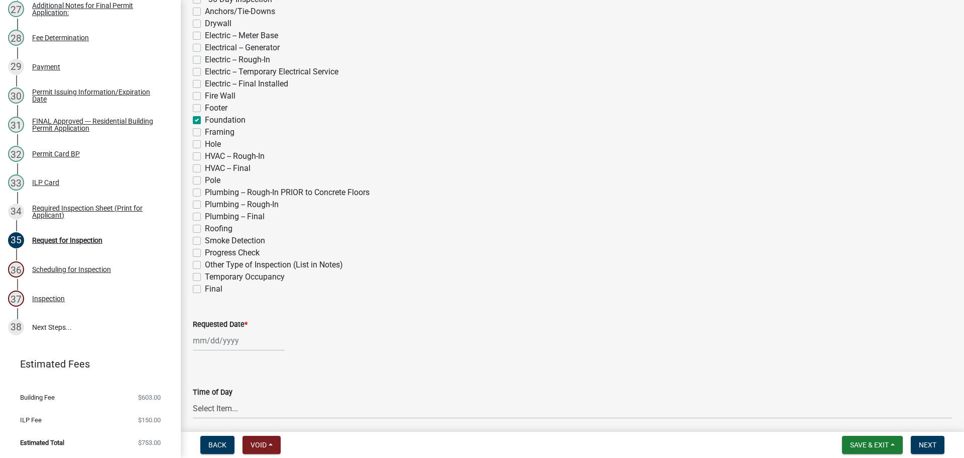
checkbox input "false"
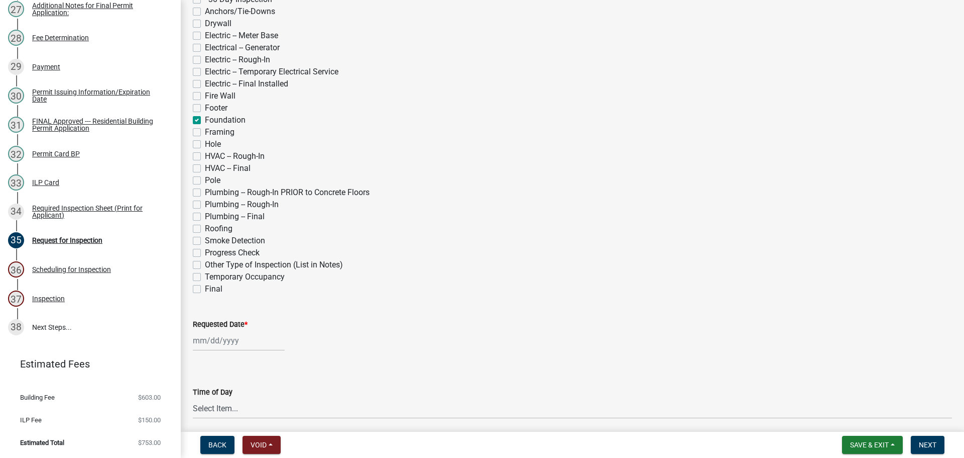
checkbox input "false"
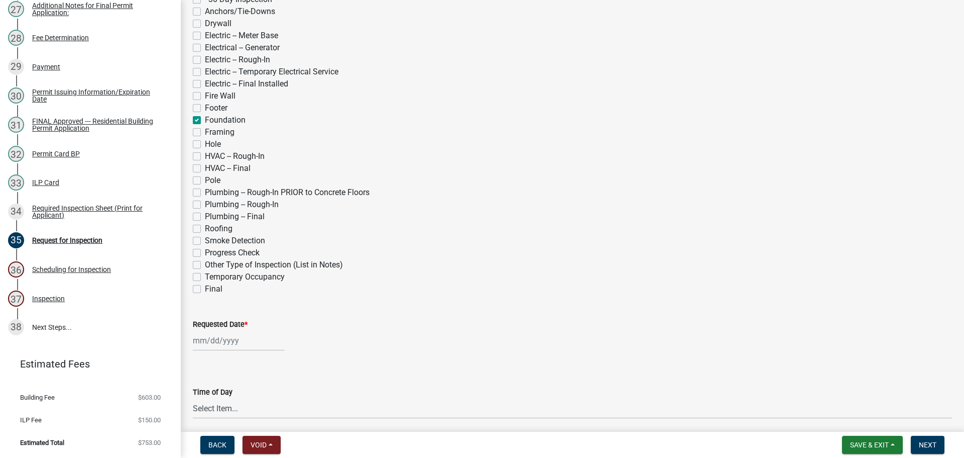
checkbox input "false"
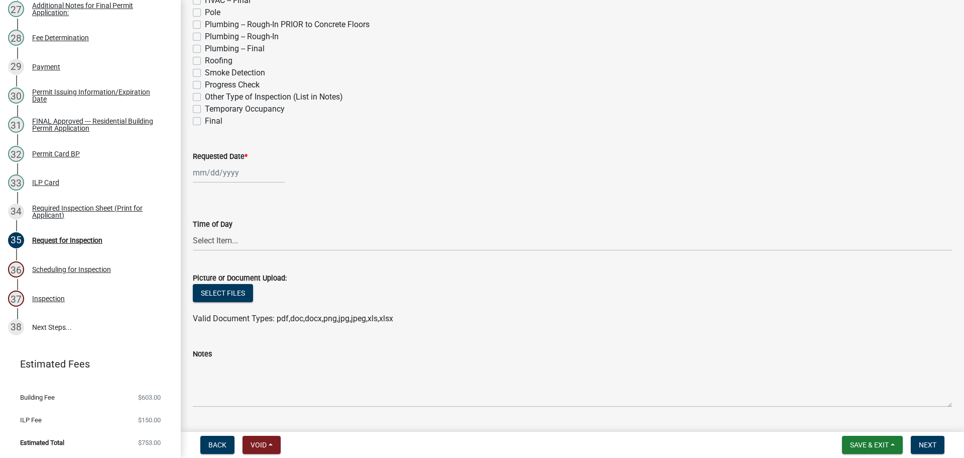
scroll to position [553, 0]
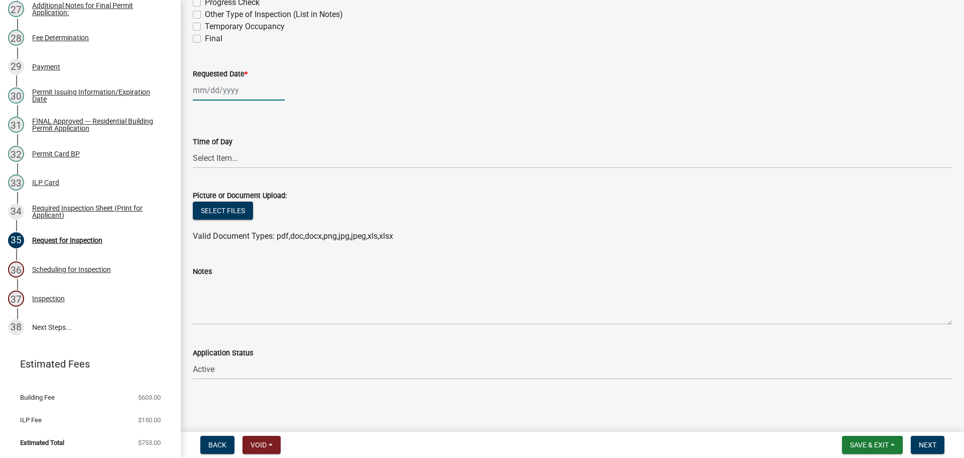
click at [230, 100] on div at bounding box center [239, 90] width 92 height 21
select select "9"
select select "2025"
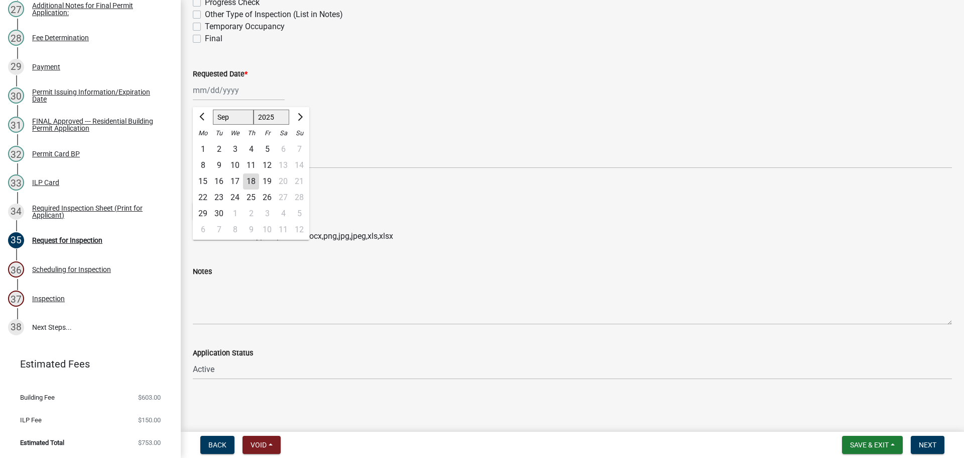
click at [258, 189] on div "18" at bounding box center [251, 181] width 16 height 16
type input "[DATE]"
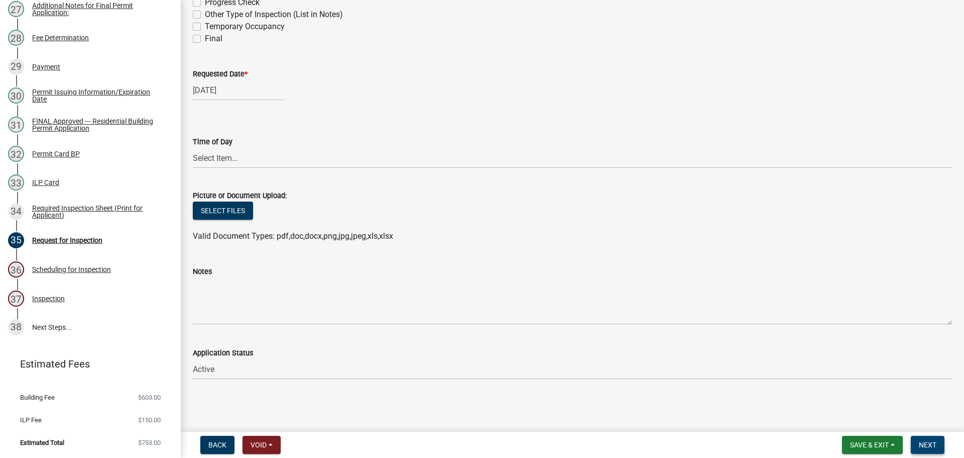
click at [934, 443] on span "Next" at bounding box center [928, 445] width 18 height 8
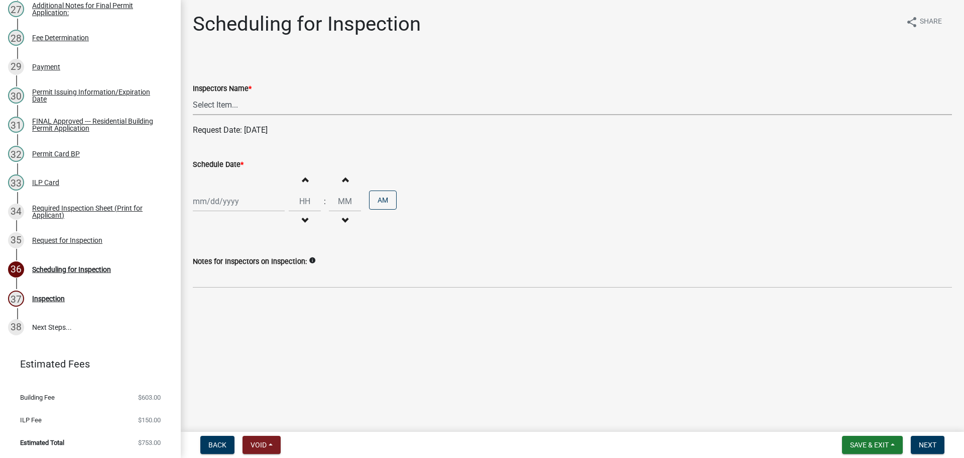
click at [244, 115] on select "Select Item... bmthomas ([PERSON_NAME]) croser ([PERSON_NAME]) [PERSON_NAME] ([…" at bounding box center [573, 104] width 760 height 21
select select "25b75ae6-03c7-4280-9b34-fcf63005d5e5"
click at [194, 106] on select "Select Item... bmthomas ([PERSON_NAME]) croser ([PERSON_NAME]) [PERSON_NAME] ([…" at bounding box center [573, 104] width 760 height 21
click at [227, 211] on div at bounding box center [239, 201] width 92 height 21
select select "9"
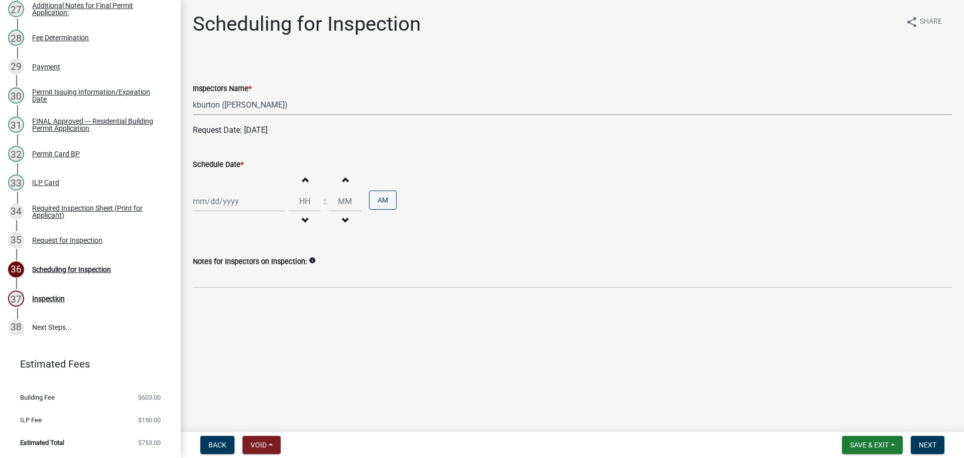
select select "2025"
click at [259, 303] on div "18" at bounding box center [251, 295] width 16 height 16
type input "[DATE]"
click at [319, 211] on input "Hours" at bounding box center [305, 201] width 32 height 21
type input "01"
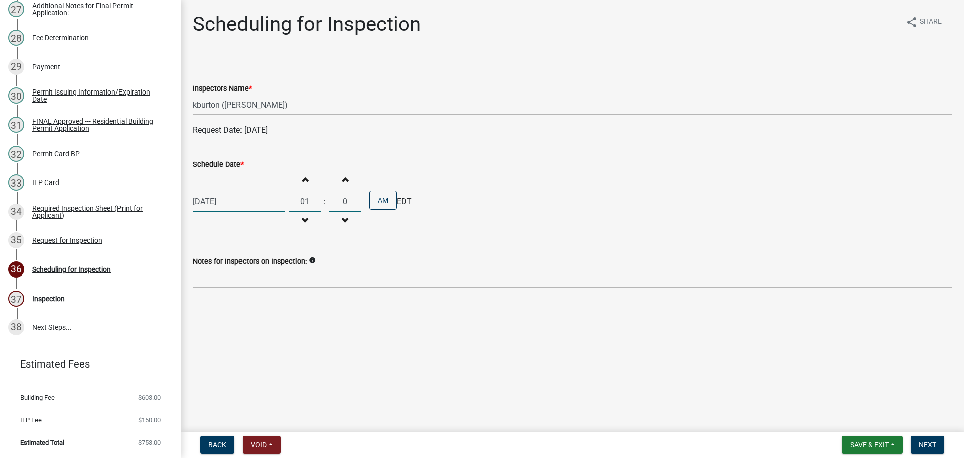
type input "00"
click at [397, 209] on button "AM" at bounding box center [383, 199] width 28 height 19
click at [580, 232] on div "[DATE] Increment hours 01 Decrement hours : Increment minutes 00 Decrement minu…" at bounding box center [573, 201] width 760 height 62
click at [922, 443] on span "Next" at bounding box center [928, 445] width 18 height 8
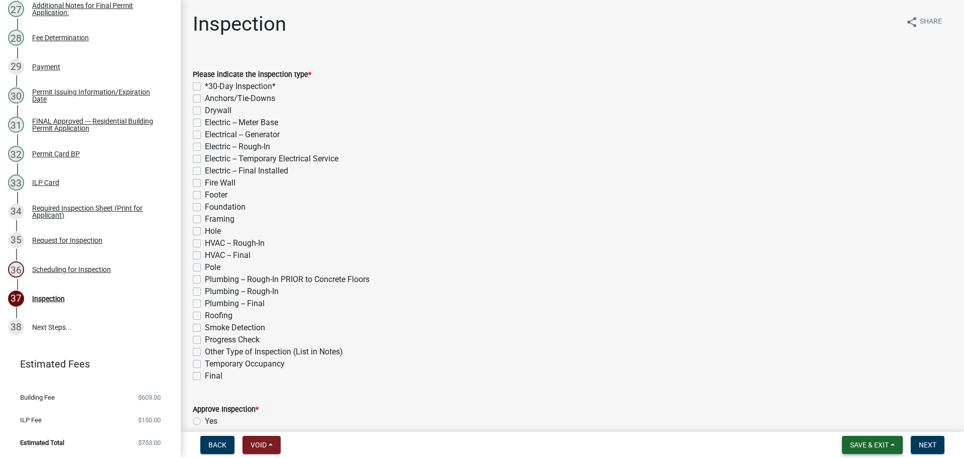
click at [891, 446] on button "Save & Exit" at bounding box center [872, 445] width 61 height 18
click at [854, 420] on button "Save & Exit" at bounding box center [863, 416] width 80 height 24
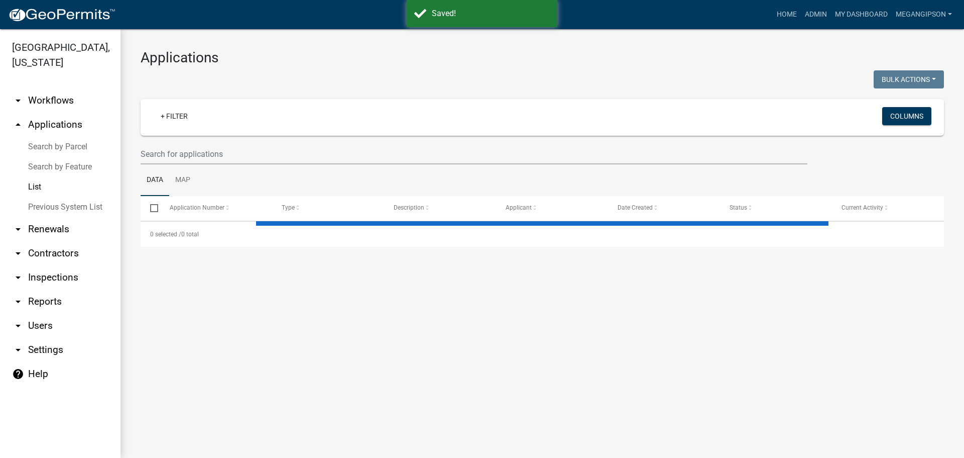
select select "3: 100"
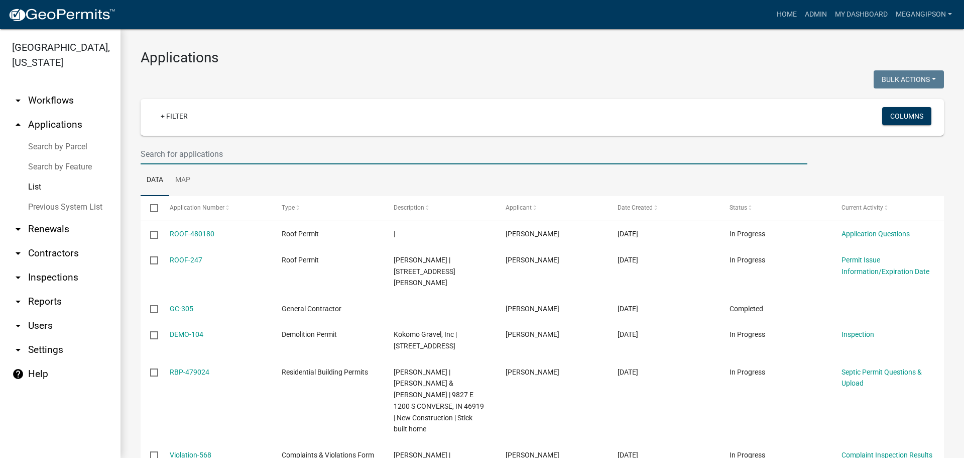
click at [197, 163] on input "text" at bounding box center [474, 154] width 667 height 21
click at [184, 164] on input "text" at bounding box center [474, 154] width 667 height 21
click at [191, 163] on input "text" at bounding box center [474, 154] width 667 height 21
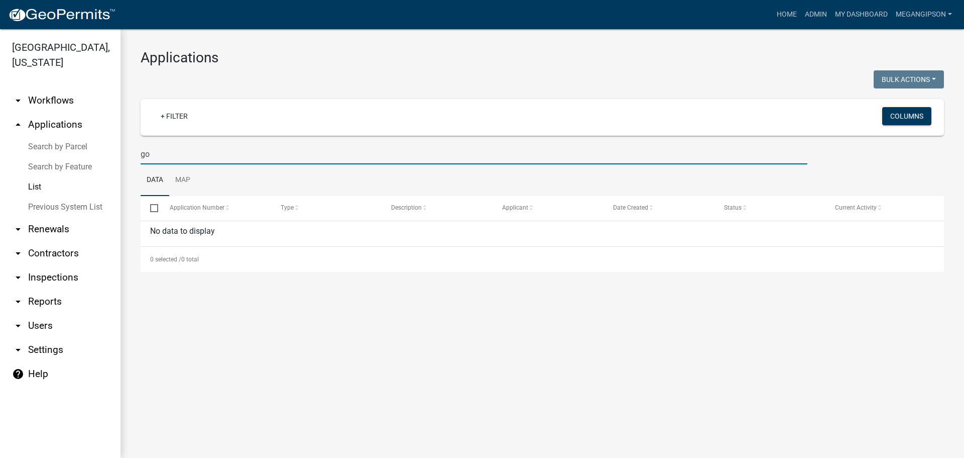
type input "g"
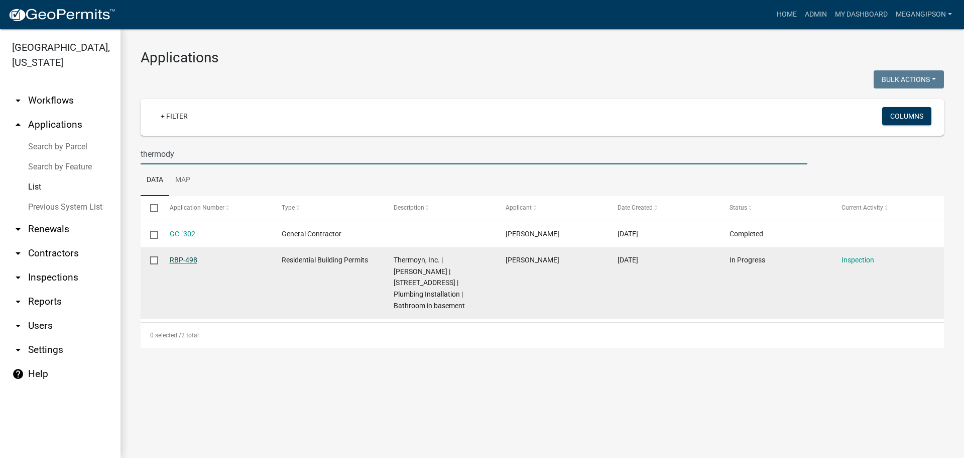
type input "thermody"
drag, startPoint x: 187, startPoint y: 282, endPoint x: 223, endPoint y: 287, distance: 36.1
click at [188, 264] on link "RBP-498" at bounding box center [184, 260] width 28 height 8
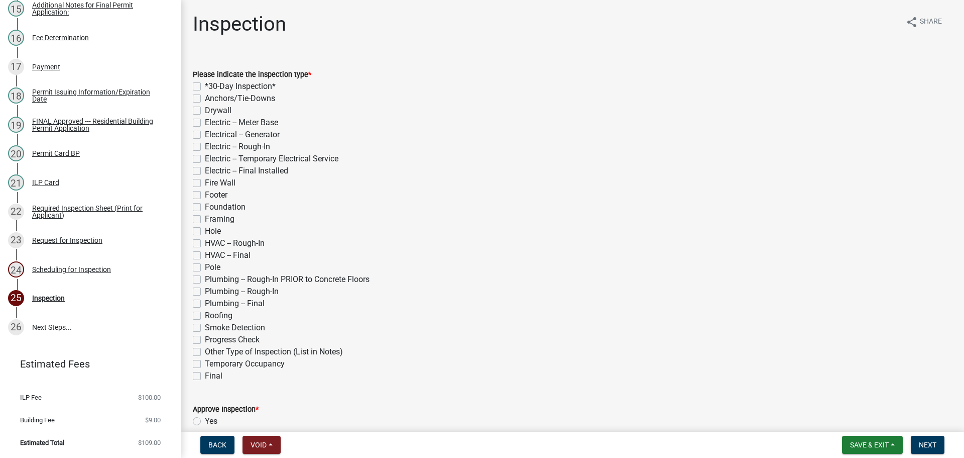
scroll to position [696, 0]
click at [84, 237] on div "Request for Inspection" at bounding box center [67, 240] width 70 height 7
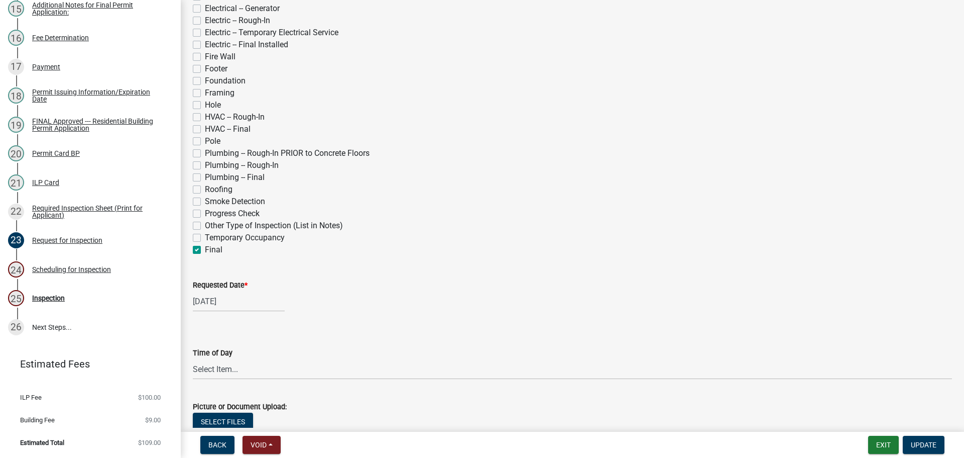
scroll to position [301, 0]
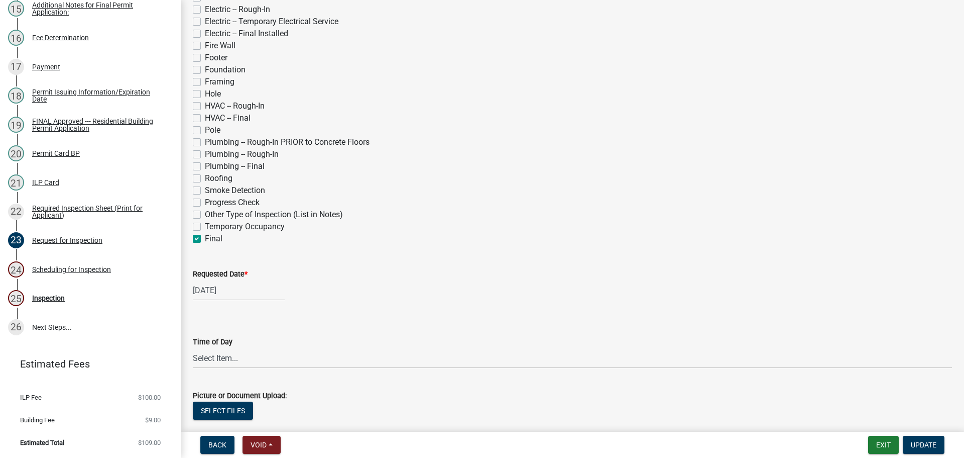
click at [205, 245] on label "Final" at bounding box center [214, 239] width 18 height 12
click at [205, 239] on input "Final" at bounding box center [208, 236] width 7 height 7
checkbox input "false"
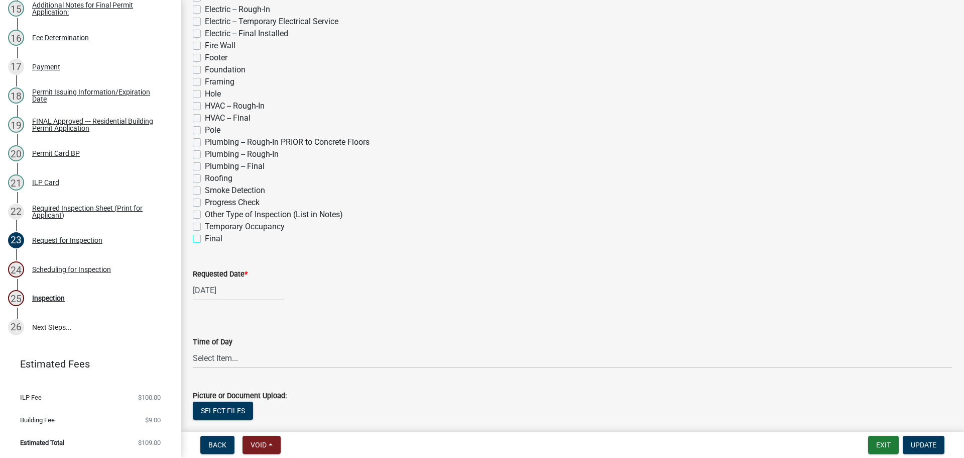
checkbox input "false"
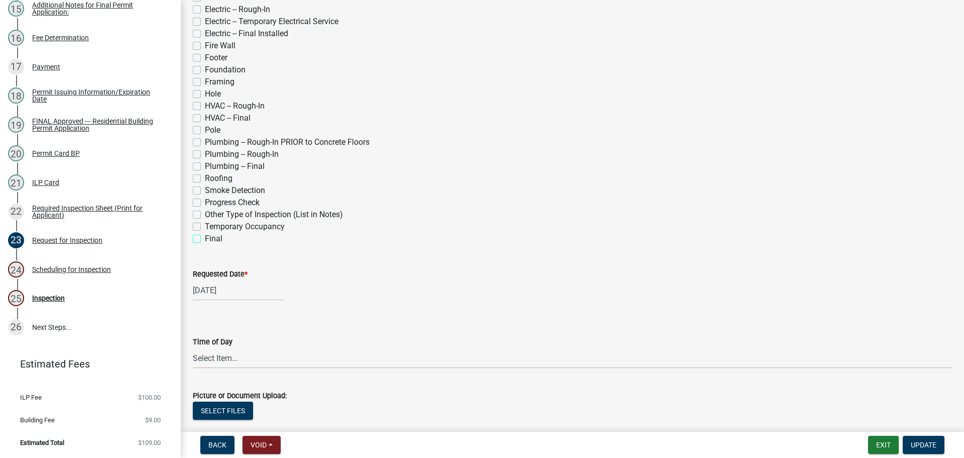
checkbox input "false"
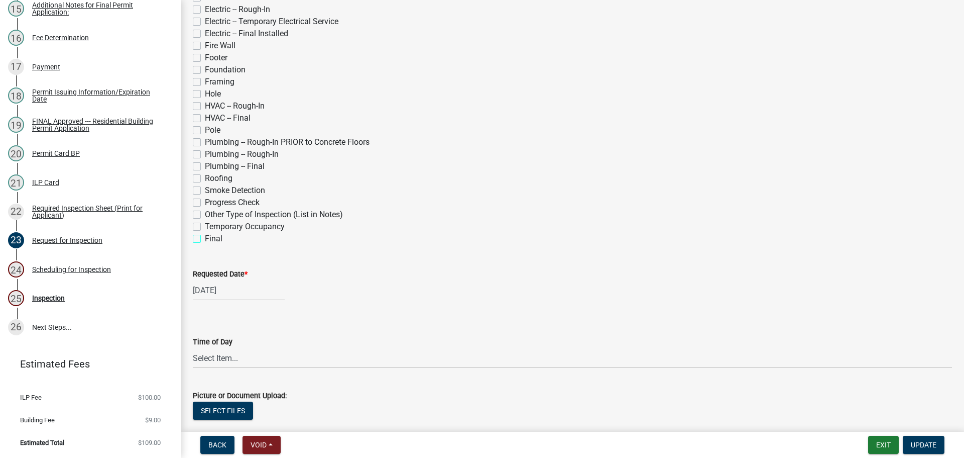
checkbox input "false"
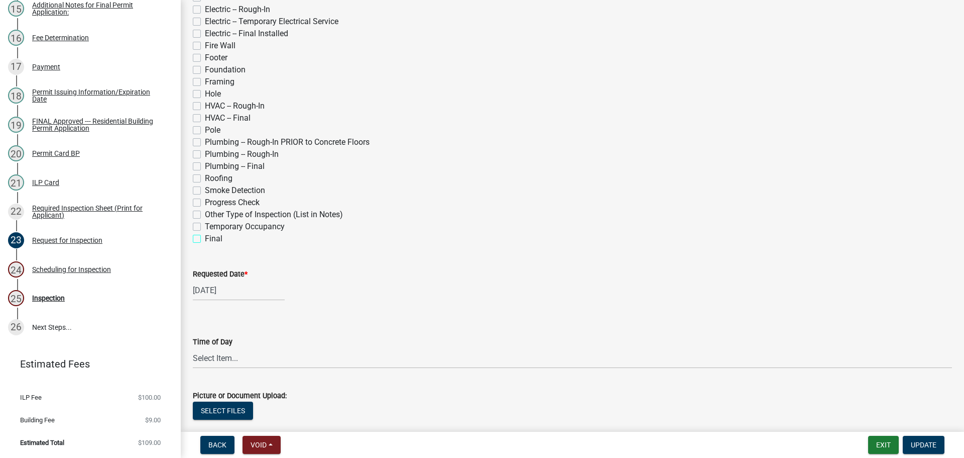
checkbox input "false"
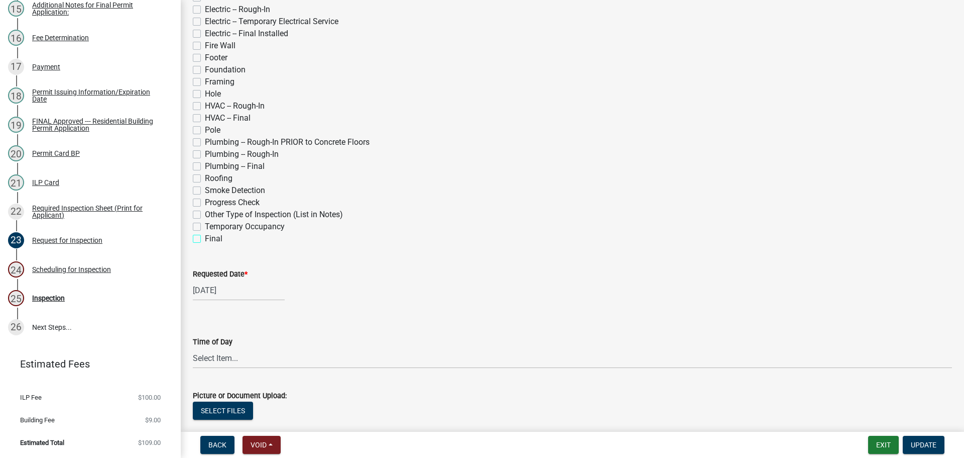
checkbox input "false"
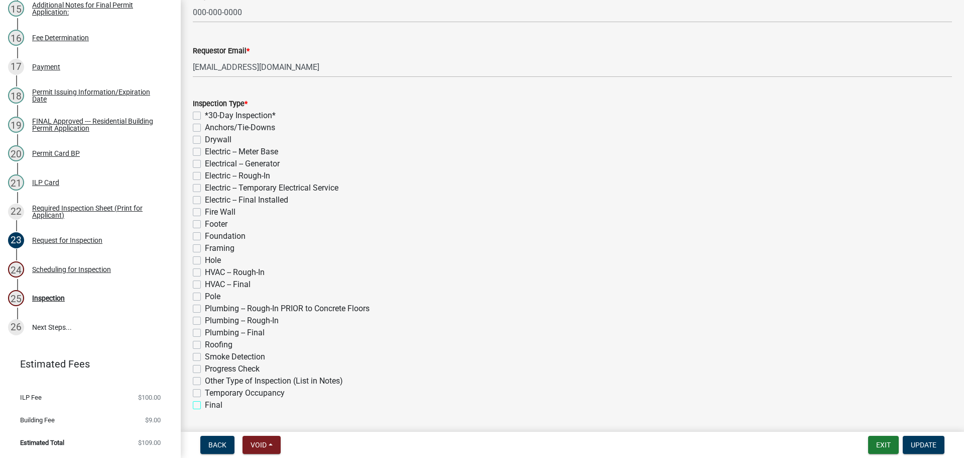
scroll to position [151, 0]
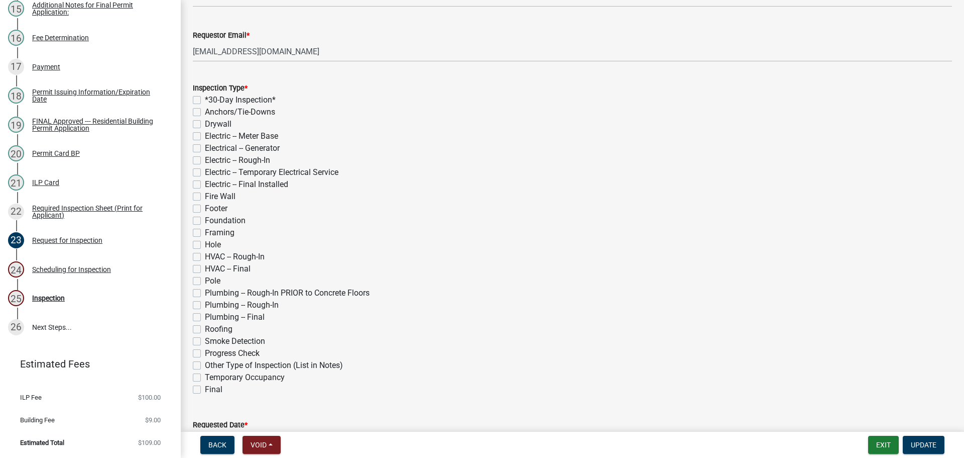
click at [205, 166] on label "Electric -- Rough-In" at bounding box center [237, 160] width 65 height 12
click at [205, 161] on input "Electric -- Rough-In" at bounding box center [208, 157] width 7 height 7
checkbox input "true"
checkbox input "false"
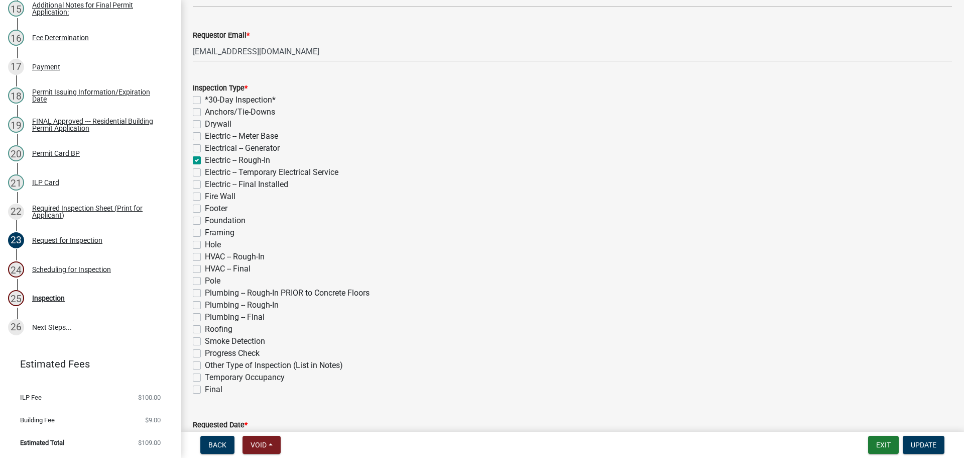
checkbox input "false"
checkbox input "true"
checkbox input "false"
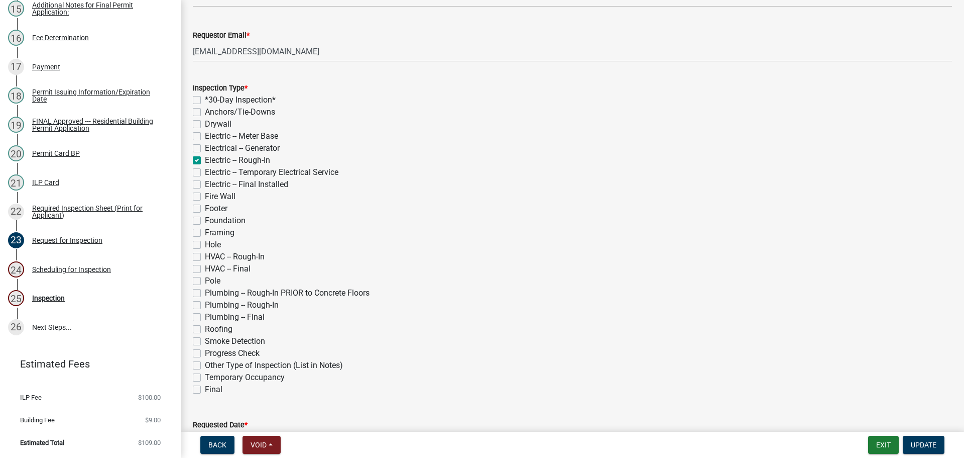
checkbox input "false"
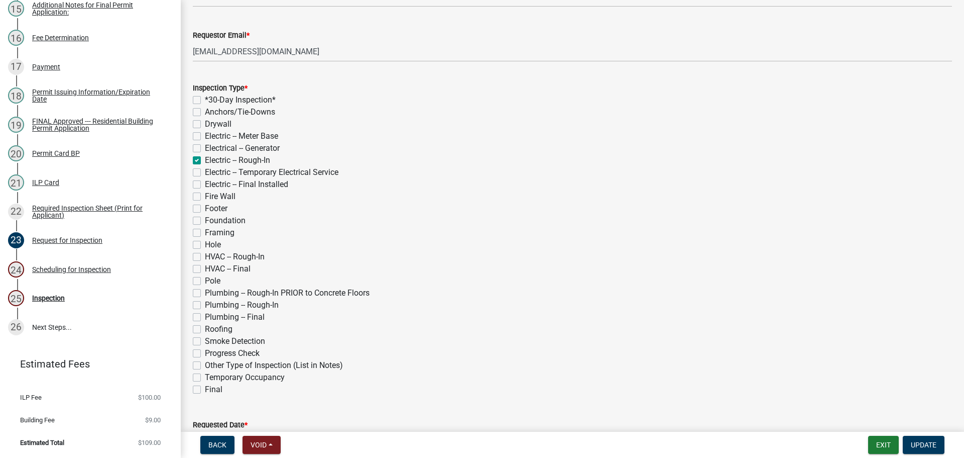
checkbox input "false"
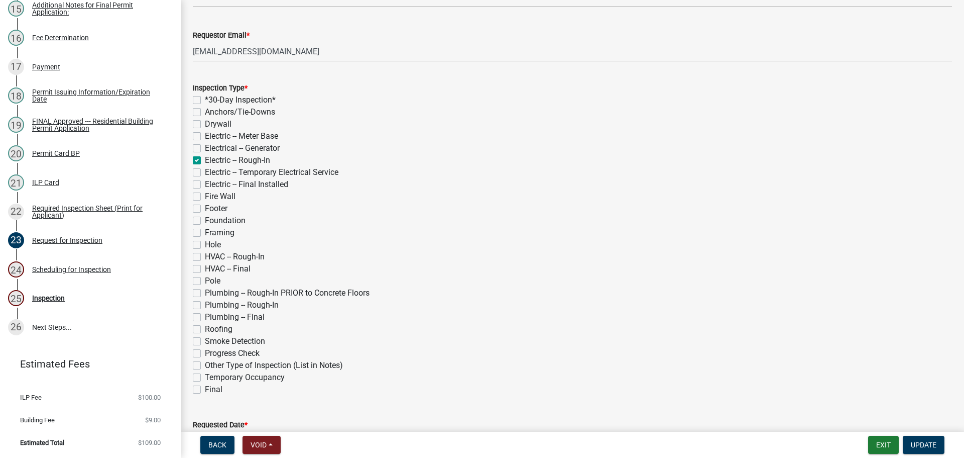
checkbox input "false"
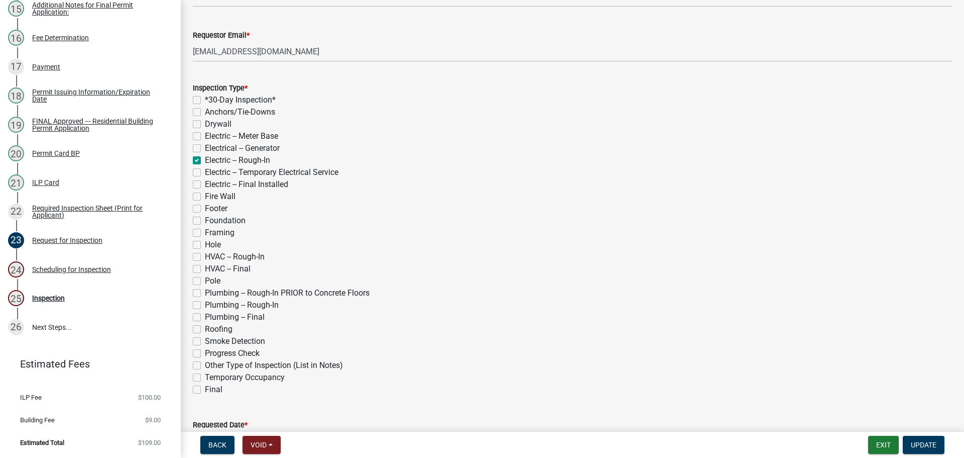
checkbox input "false"
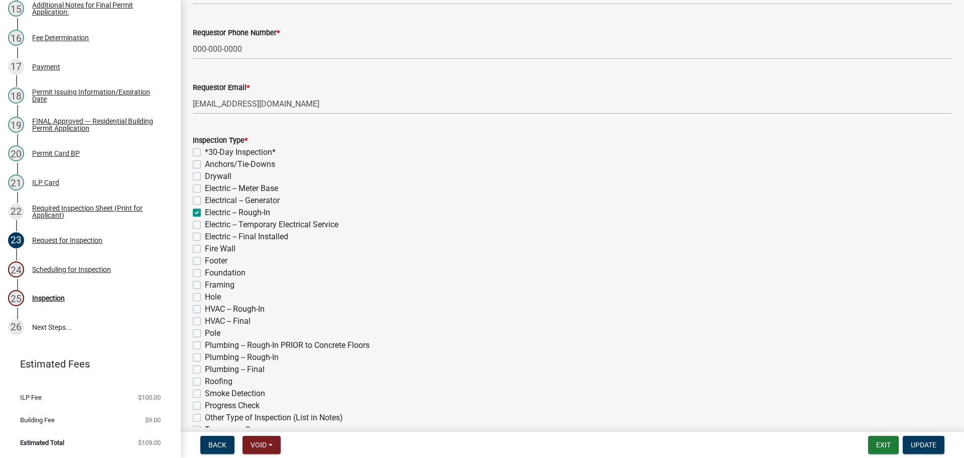
scroll to position [0, 0]
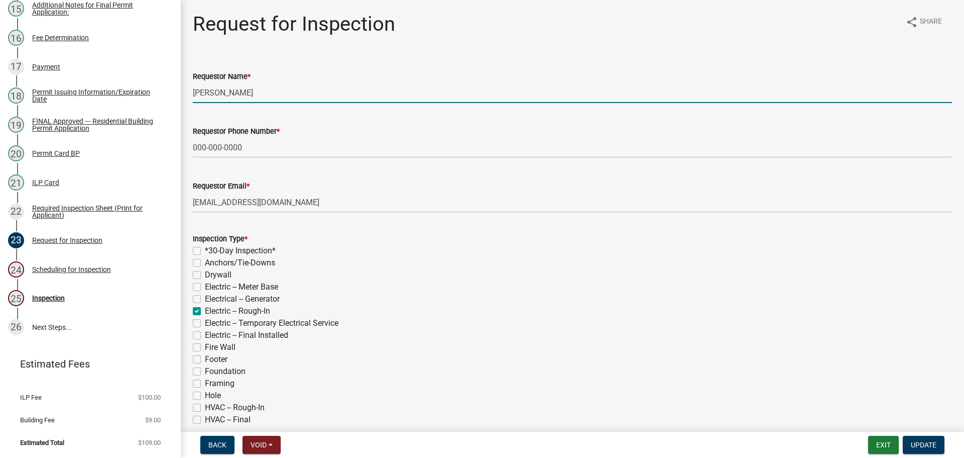
click at [255, 102] on input "[PERSON_NAME]" at bounding box center [573, 92] width 760 height 21
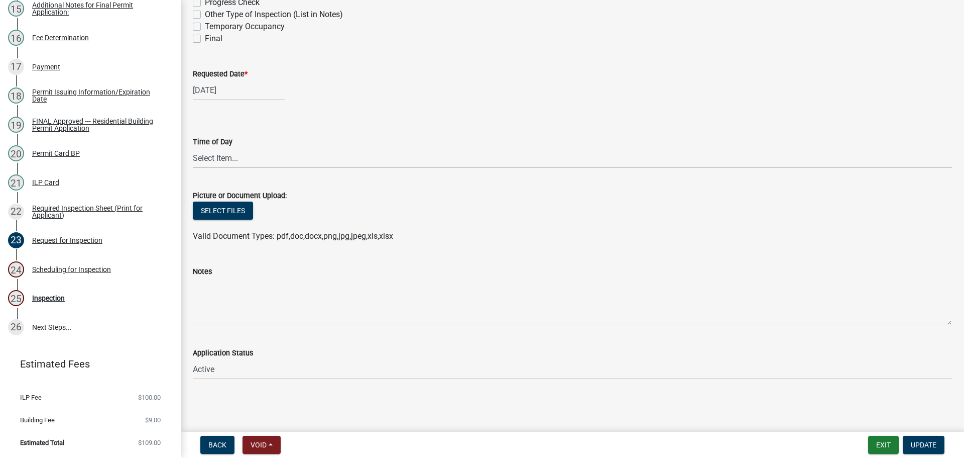
scroll to position [613, 0]
type input "[PERSON_NAME]"
click at [217, 80] on div "[DATE]" at bounding box center [239, 90] width 92 height 21
select select "10"
select select "2025"
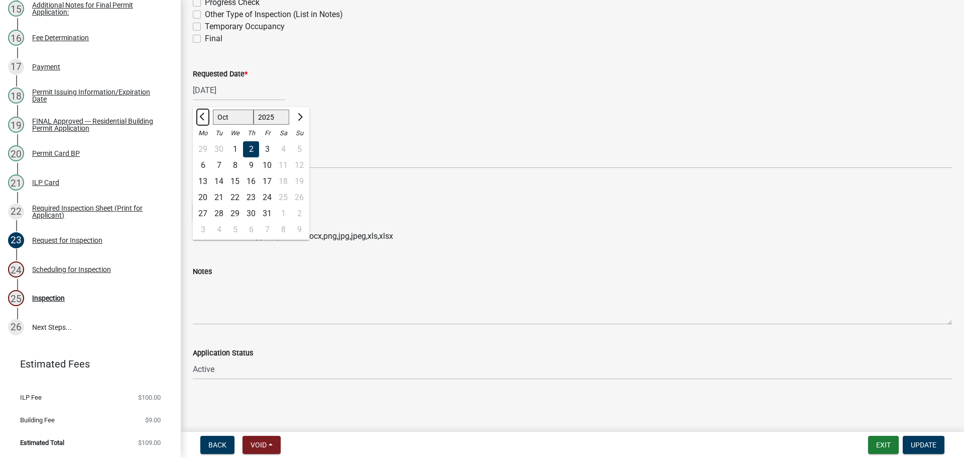
click at [202, 109] on button "Previous month" at bounding box center [203, 117] width 12 height 16
select select "9"
click at [209, 189] on div "22" at bounding box center [203, 197] width 16 height 16
type input "[DATE]"
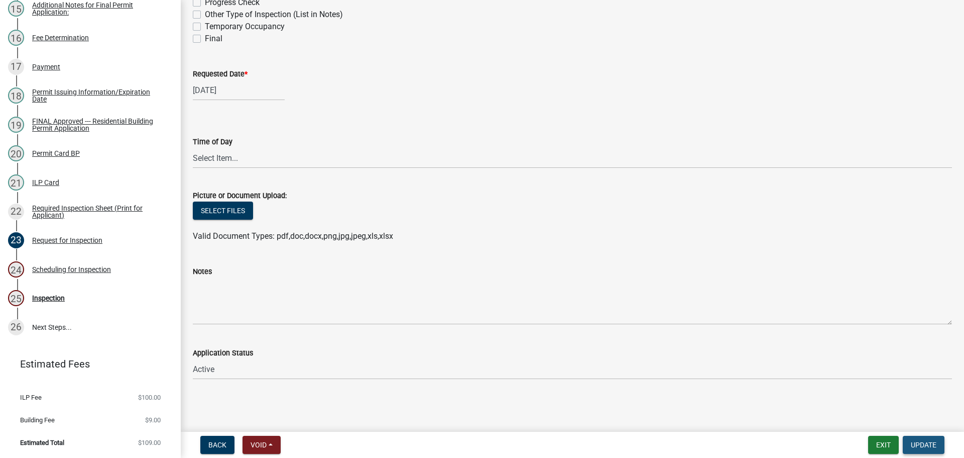
click at [923, 446] on span "Update" at bounding box center [924, 445] width 26 height 8
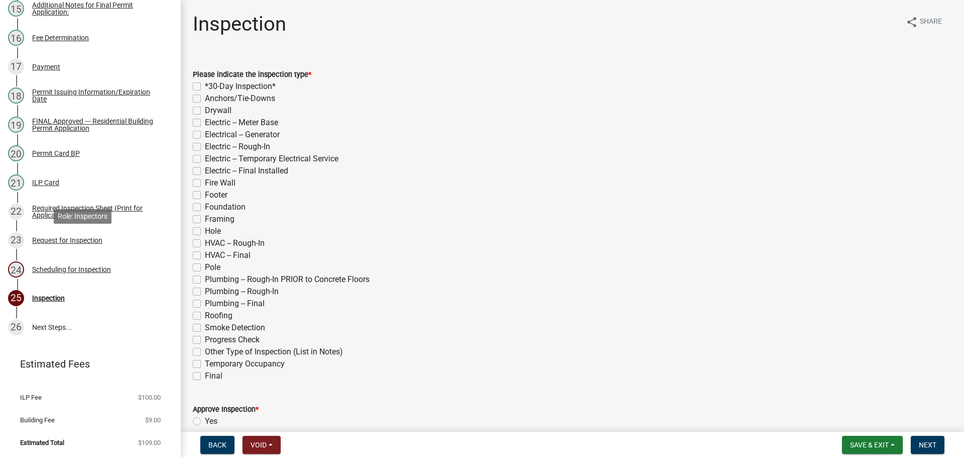
click at [47, 266] on div "Scheduling for Inspection" at bounding box center [71, 269] width 79 height 7
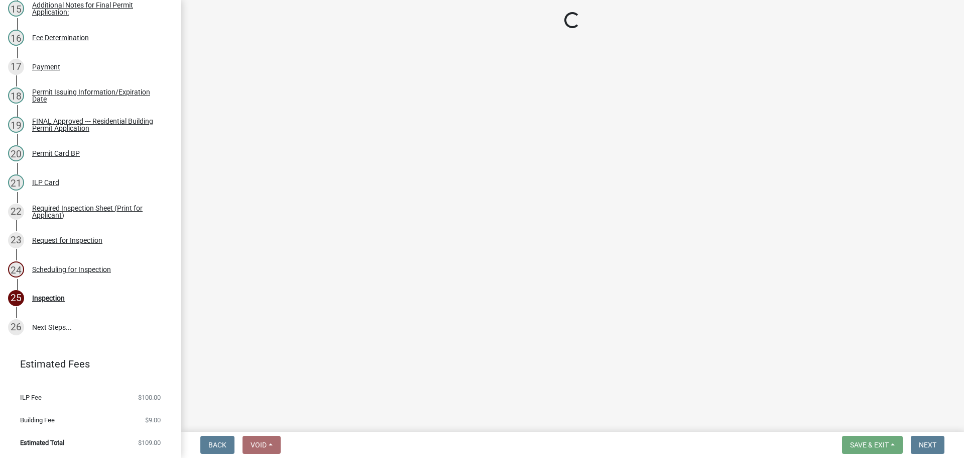
select select "25b75ae6-03c7-4280-9b34-fcf63005d5e5"
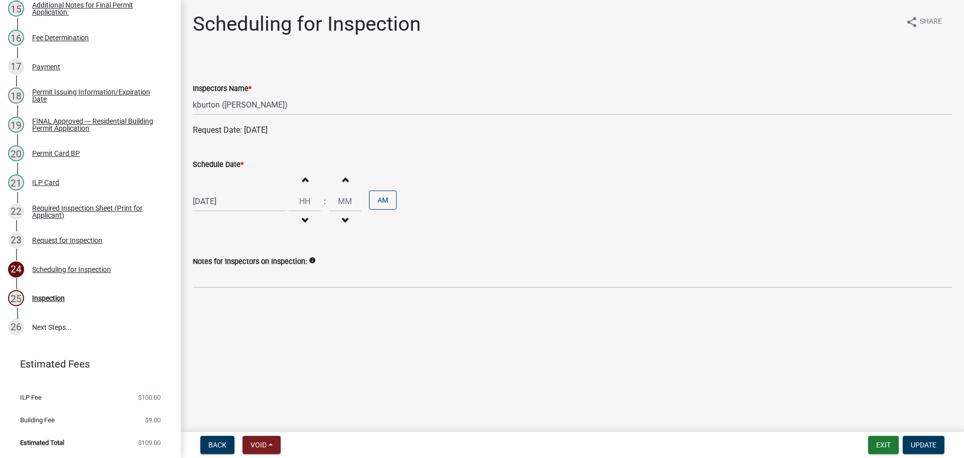
click at [230, 211] on div "[DATE]" at bounding box center [239, 201] width 92 height 21
select select "10"
select select "2025"
click at [205, 235] on span "Previous month" at bounding box center [203, 231] width 8 height 8
select select "9"
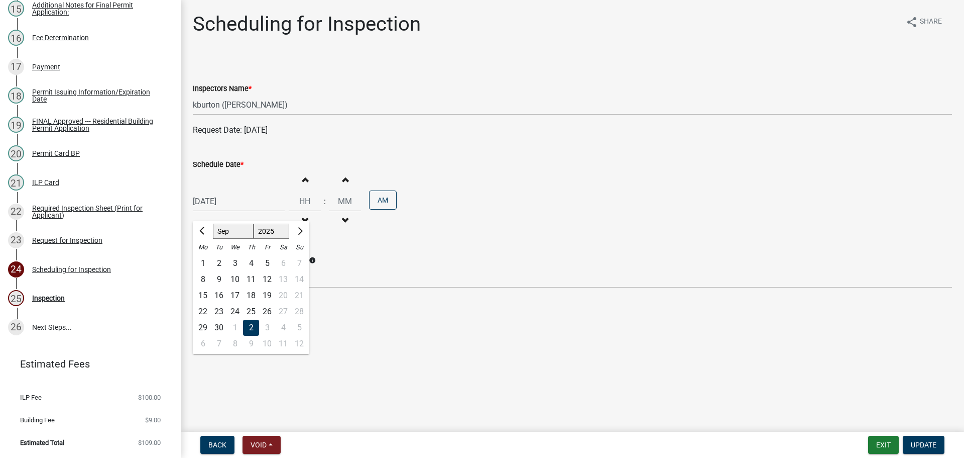
click at [208, 319] on div "22" at bounding box center [203, 311] width 16 height 16
type input "[DATE]"
drag, startPoint x: 315, startPoint y: 217, endPoint x: 322, endPoint y: 219, distance: 7.3
click at [316, 211] on input "Hours" at bounding box center [305, 201] width 32 height 21
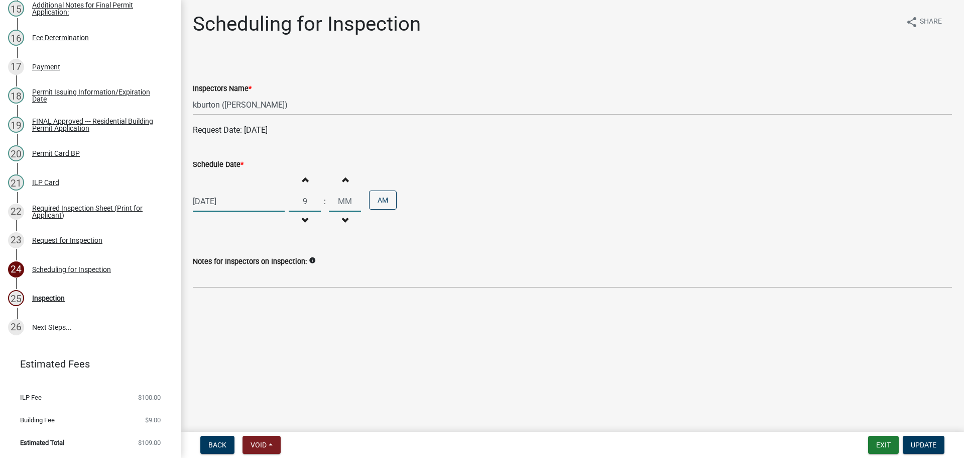
type input "09"
type input "00"
click at [711, 271] on div "Notes for Inspectors on Inspection: info" at bounding box center [573, 264] width 760 height 47
click at [923, 438] on button "Update" at bounding box center [924, 445] width 42 height 18
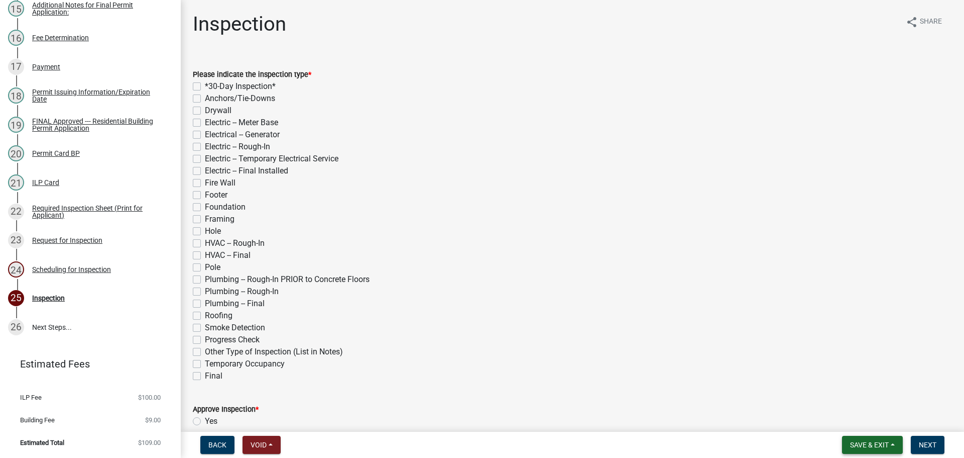
click at [866, 441] on span "Save & Exit" at bounding box center [869, 445] width 39 height 8
click at [835, 409] on button "Save & Exit" at bounding box center [863, 416] width 80 height 24
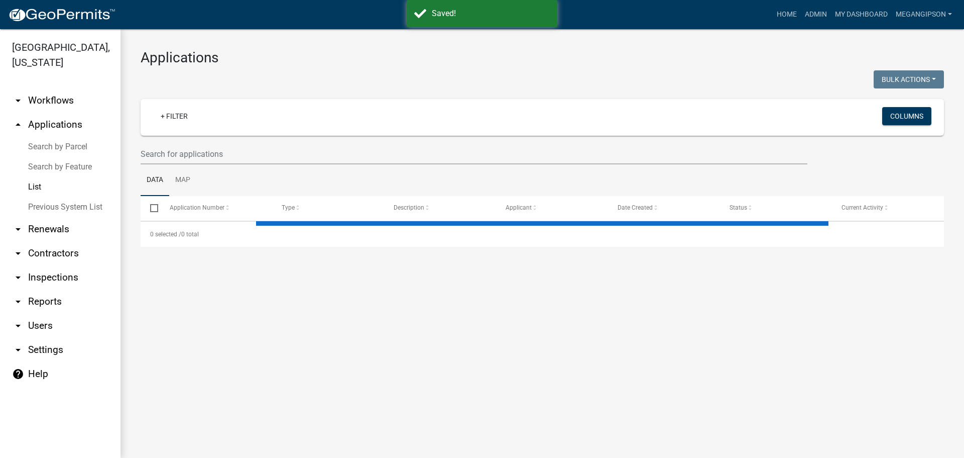
select select "3: 100"
